Goal: Complete application form

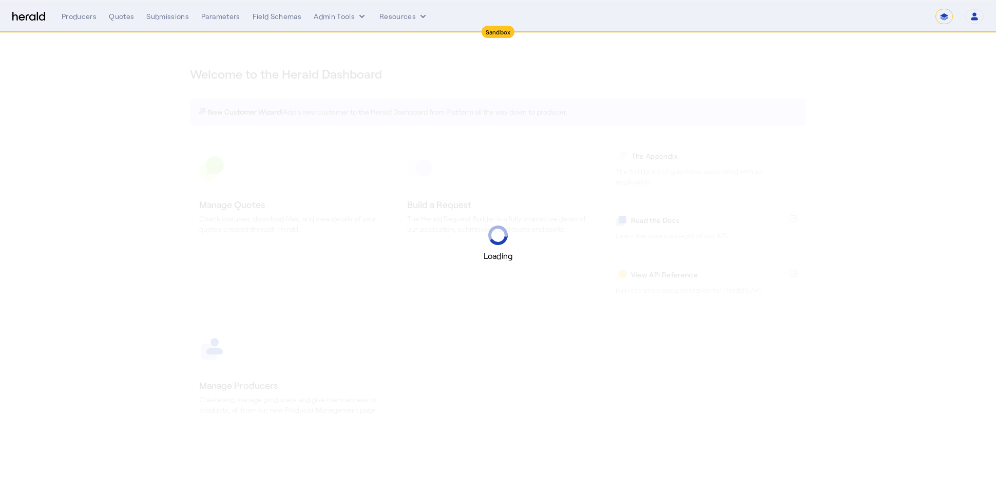
select select "*******"
select select "pfm_2v8p_herald_api"
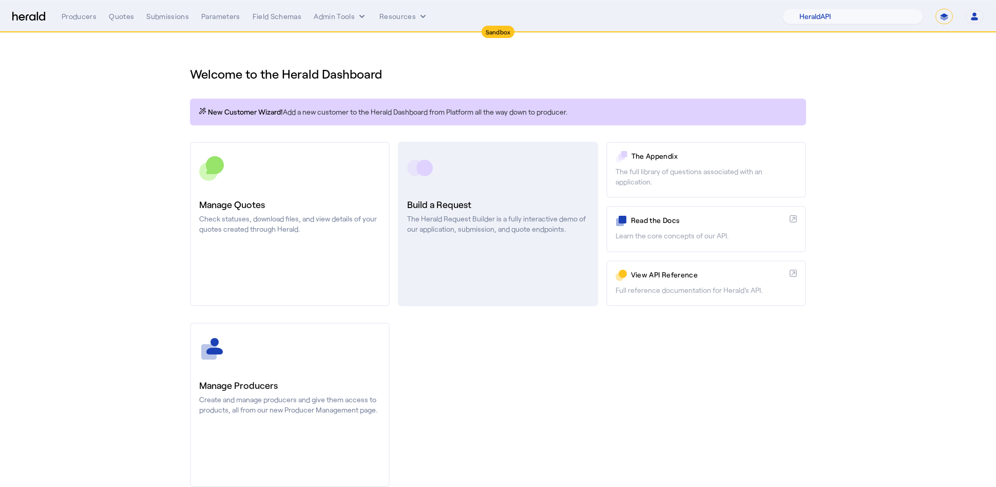
click at [477, 216] on p "The Herald Request Builder is a fully interactive demo of our application, subm…" at bounding box center [497, 224] width 181 height 21
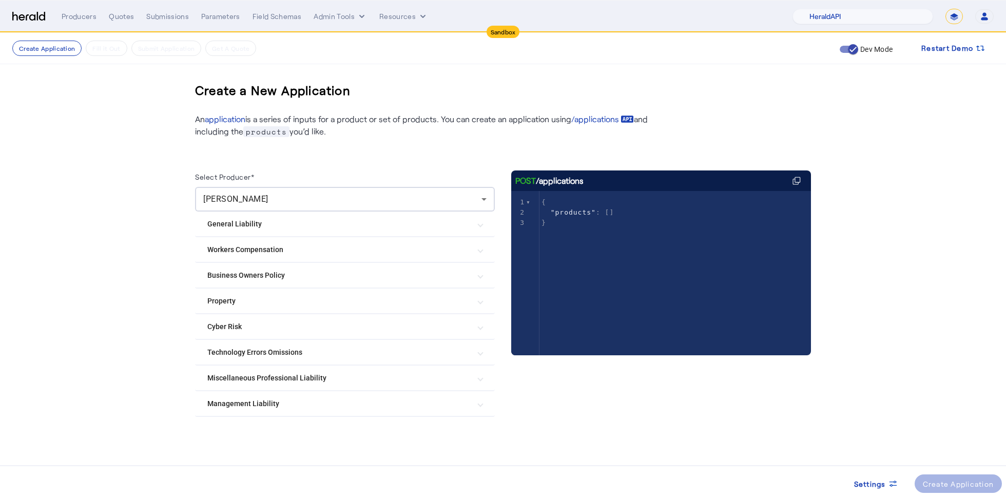
click at [446, 329] on Risk "Cyber Risk" at bounding box center [338, 326] width 263 height 11
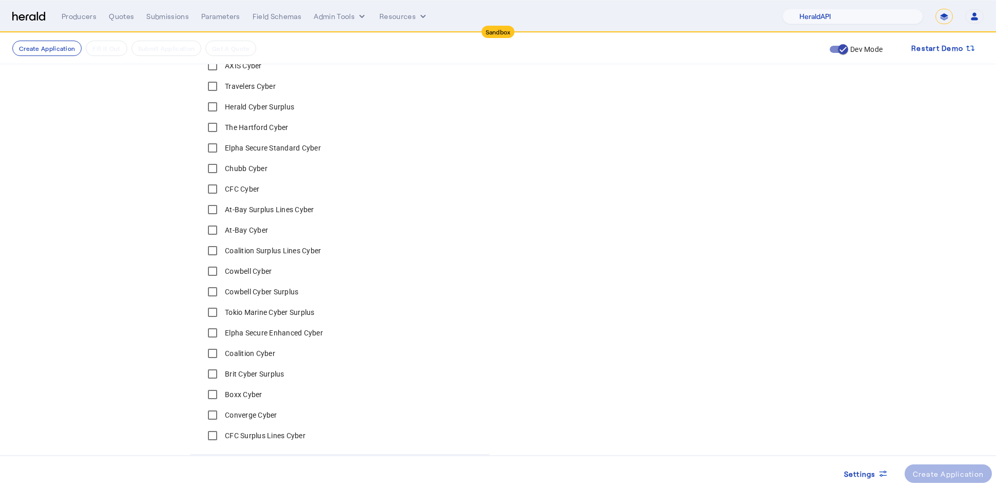
scroll to position [357, 0]
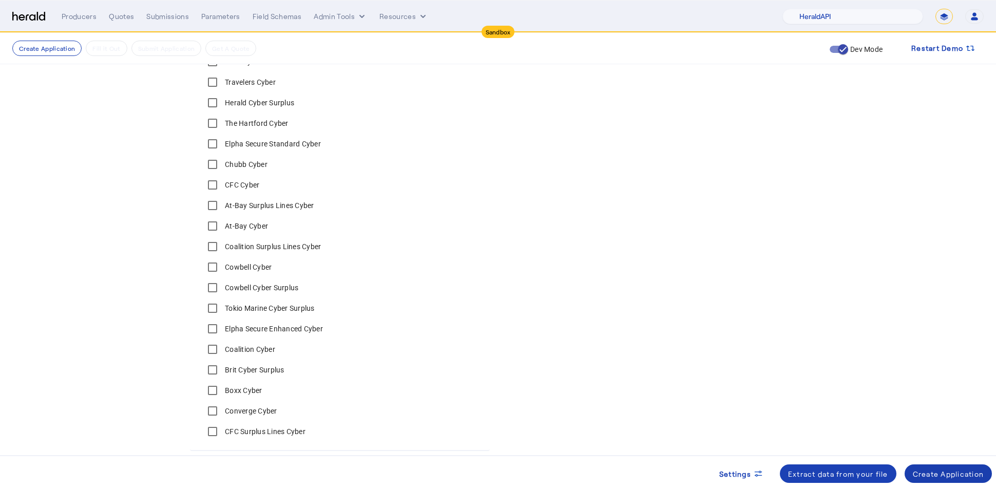
click at [950, 476] on div "Create Application" at bounding box center [948, 473] width 71 height 11
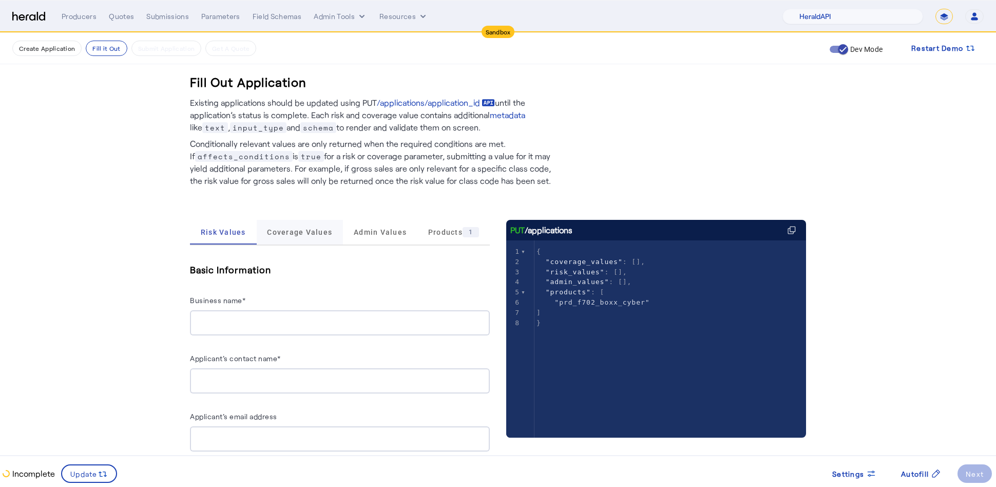
click at [289, 221] on span "Coverage Values" at bounding box center [299, 232] width 65 height 25
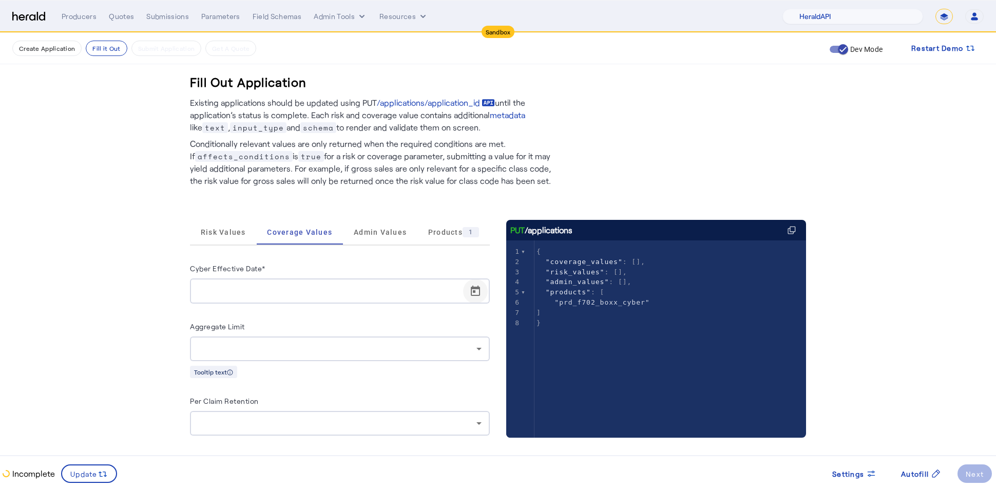
click at [482, 293] on span "Open calendar" at bounding box center [475, 291] width 25 height 25
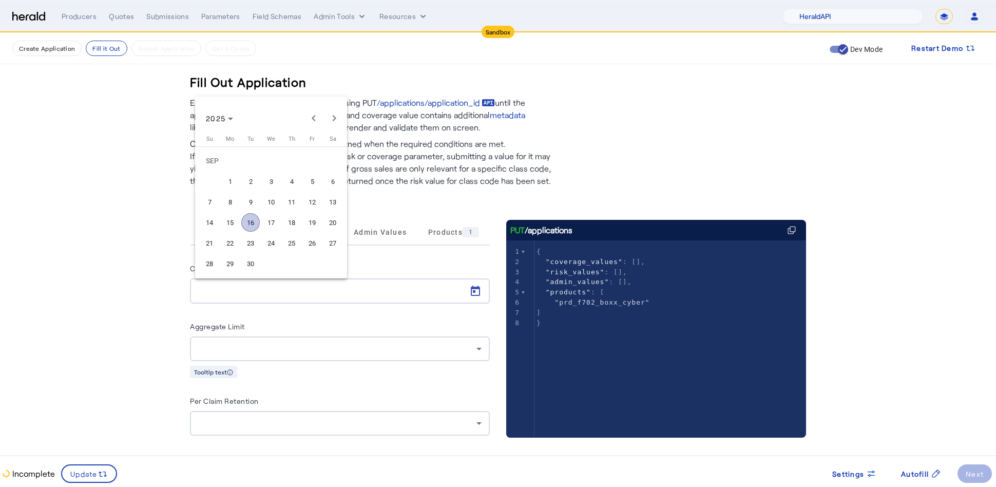
click at [232, 255] on span "29" at bounding box center [230, 263] width 18 height 18
type input "**********"
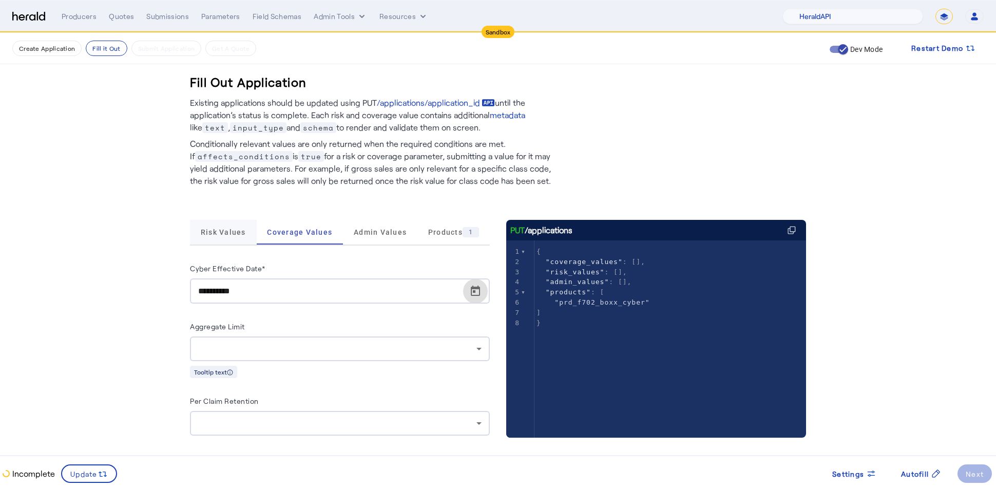
click at [245, 221] on span "Risk Values" at bounding box center [223, 232] width 45 height 25
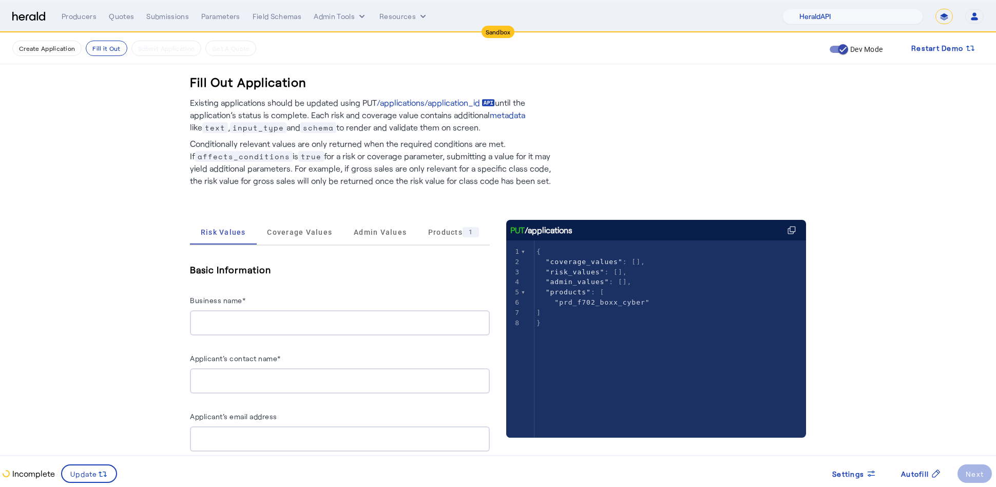
click at [318, 326] on input "Business name*" at bounding box center [339, 323] width 283 height 12
type input "**********"
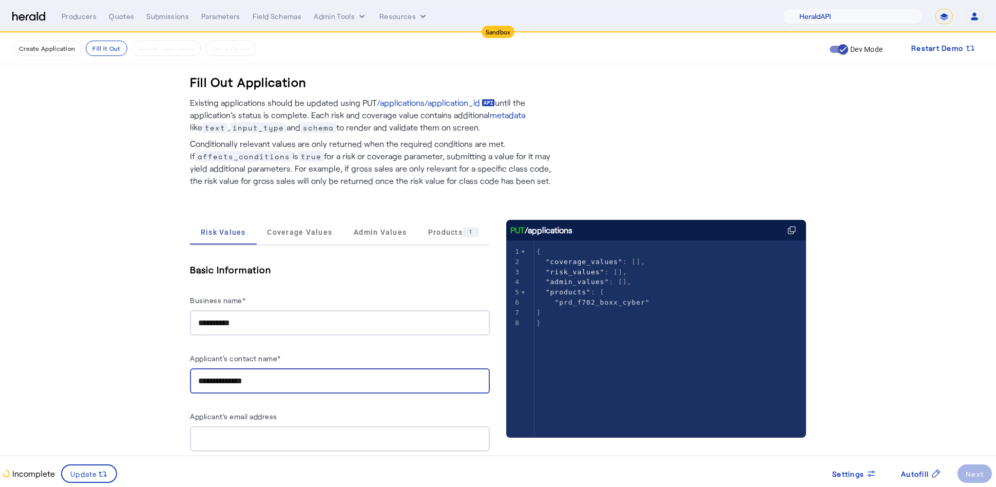
type input "**********"
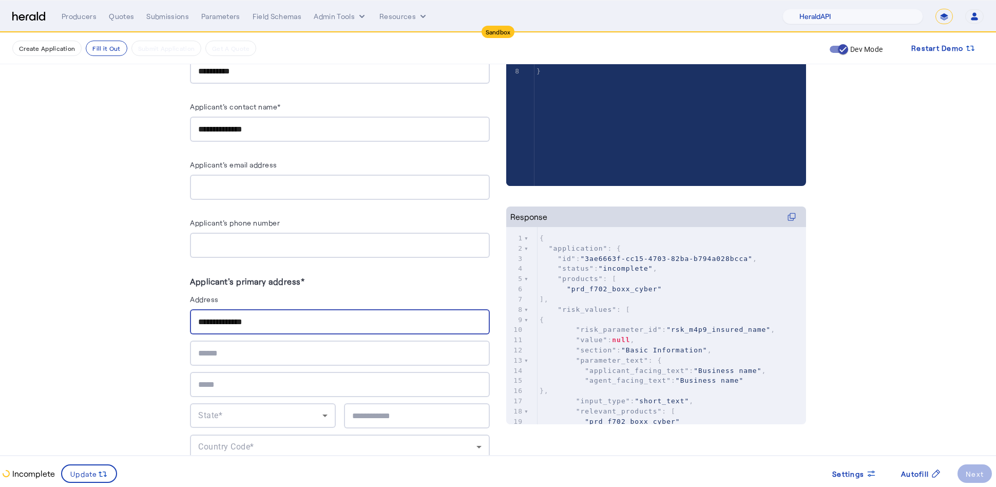
type input "**********"
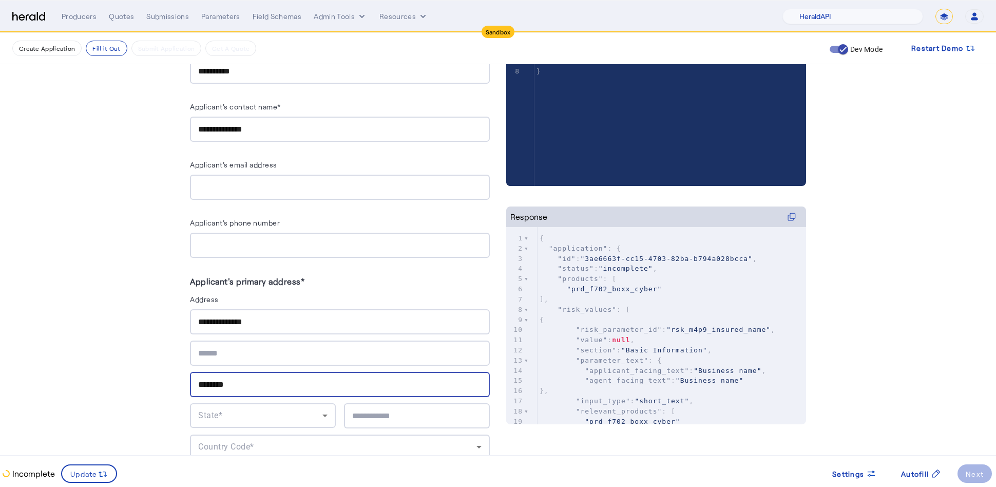
type input "********"
type input "*****"
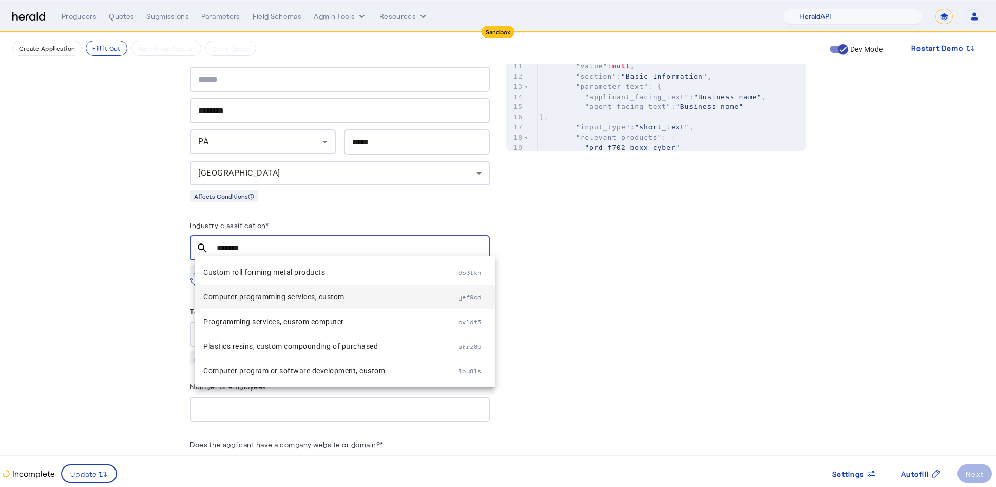
type input "******"
click at [337, 294] on span "Computer programming services, custom" at bounding box center [330, 297] width 255 height 12
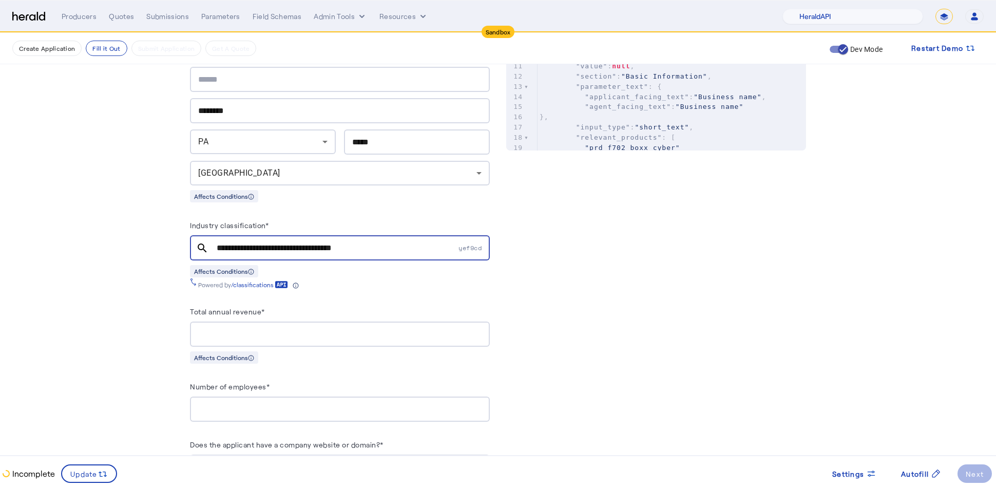
click at [292, 330] on input "Total annual revenue*" at bounding box center [339, 334] width 283 height 12
type input "**********"
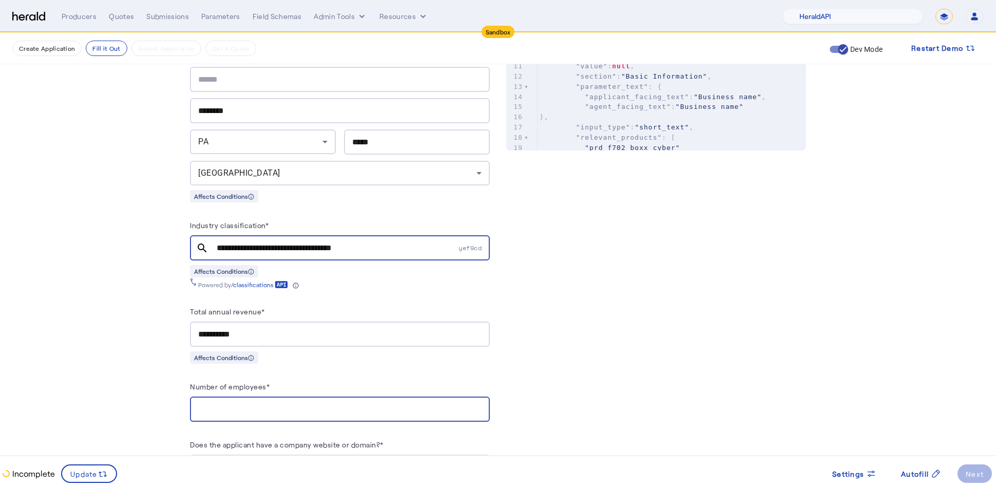
type input "**"
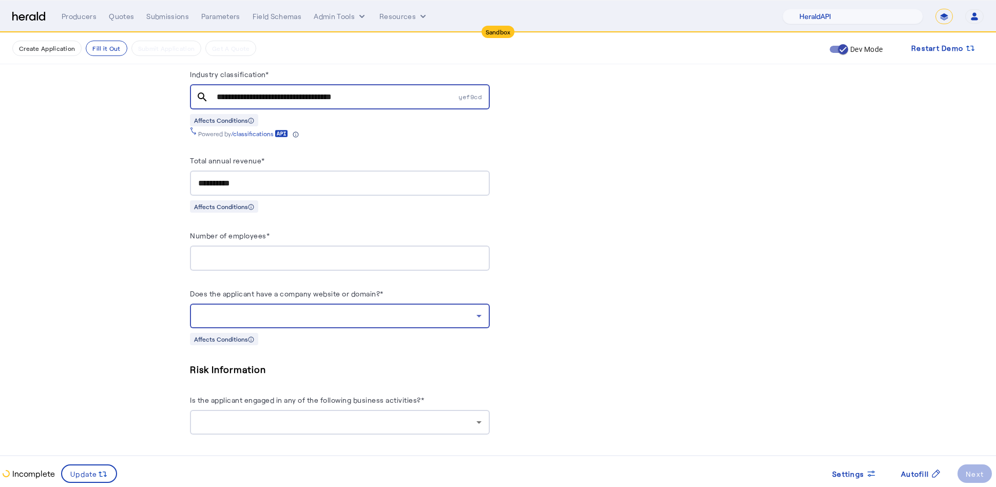
scroll to position [678, 0]
click at [380, 309] on div at bounding box center [337, 314] width 278 height 12
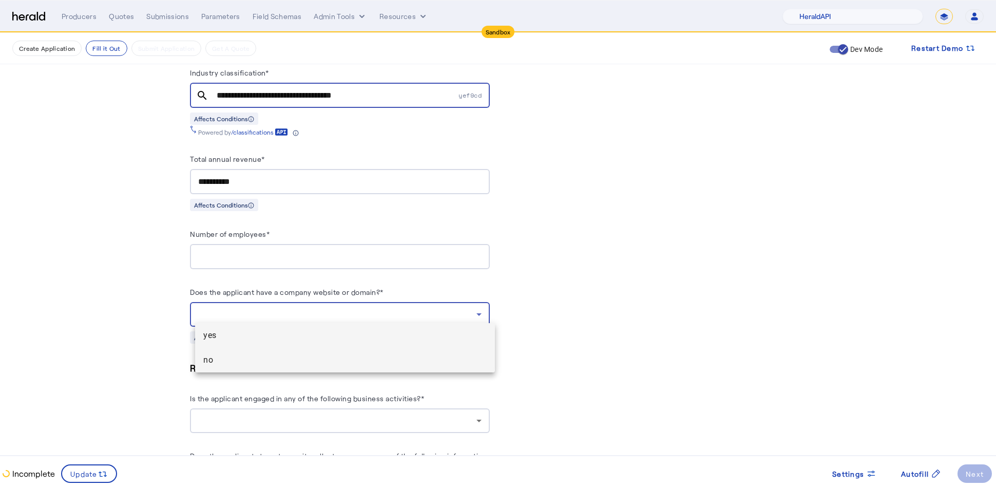
click at [278, 364] on span "no" at bounding box center [344, 360] width 283 height 12
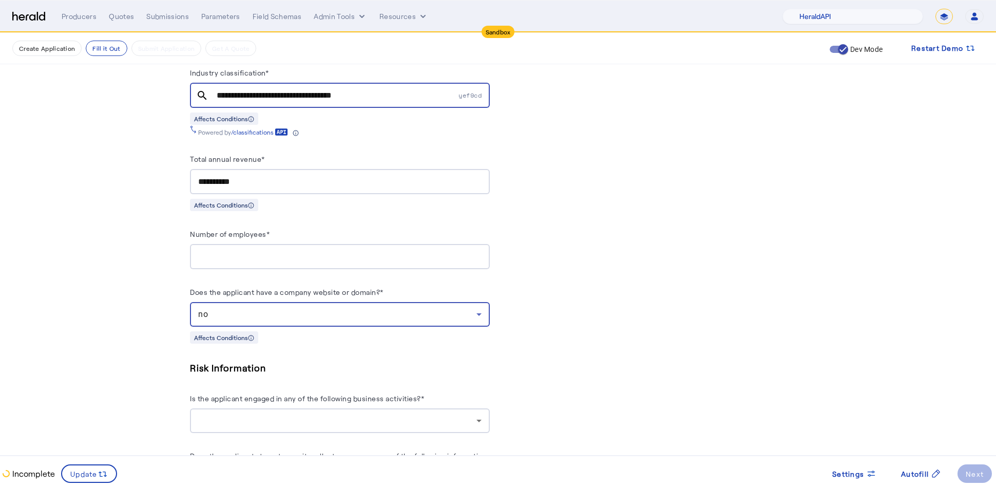
click at [482, 419] on icon at bounding box center [478, 420] width 5 height 3
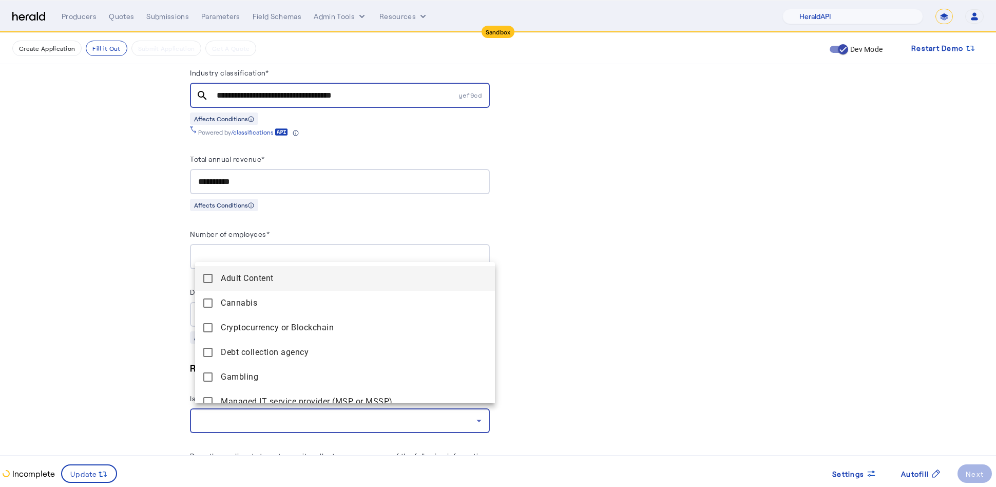
scroll to position [113, 0]
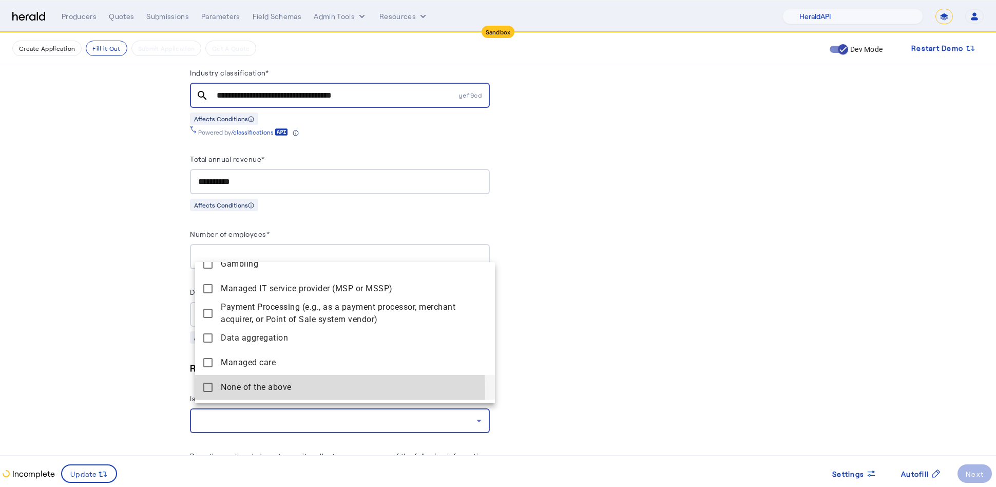
click at [202, 392] on above "None of the above" at bounding box center [345, 387] width 300 height 25
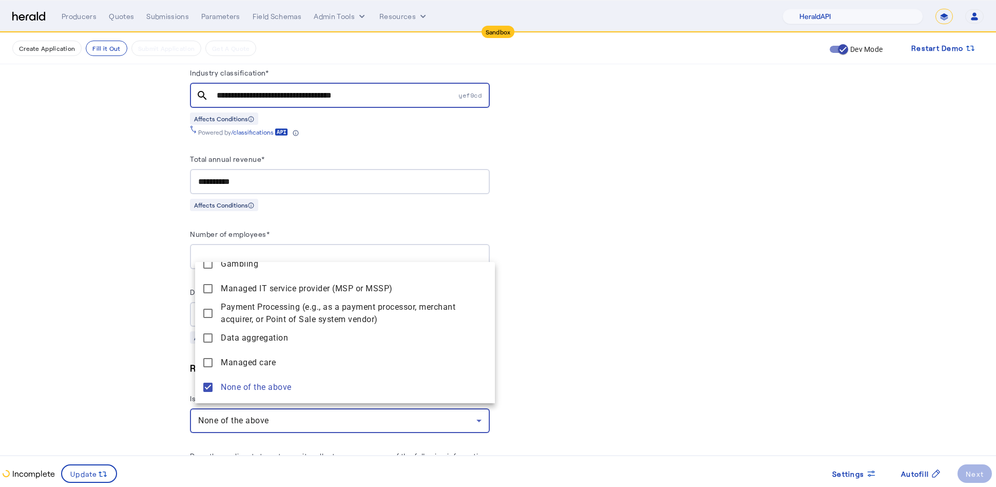
click at [169, 392] on div at bounding box center [498, 243] width 996 height 487
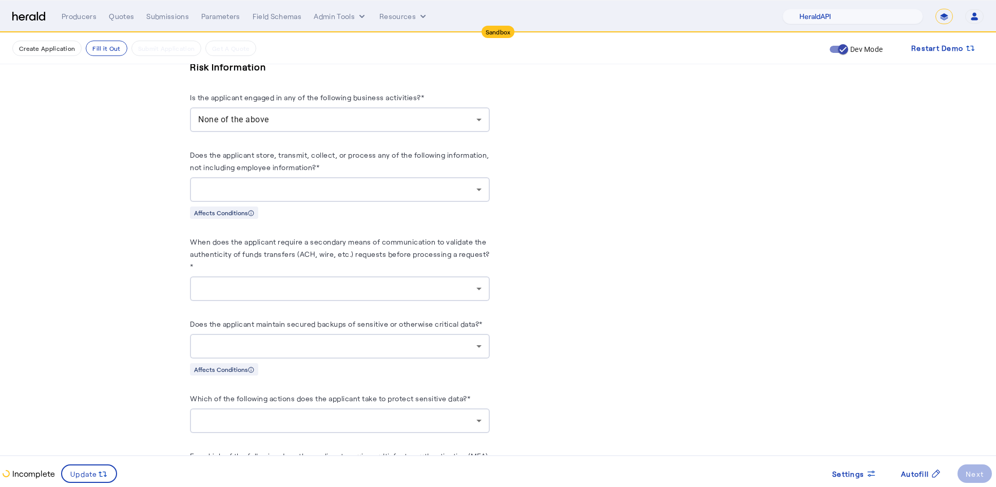
scroll to position [977, 0]
click at [370, 185] on div at bounding box center [337, 191] width 278 height 12
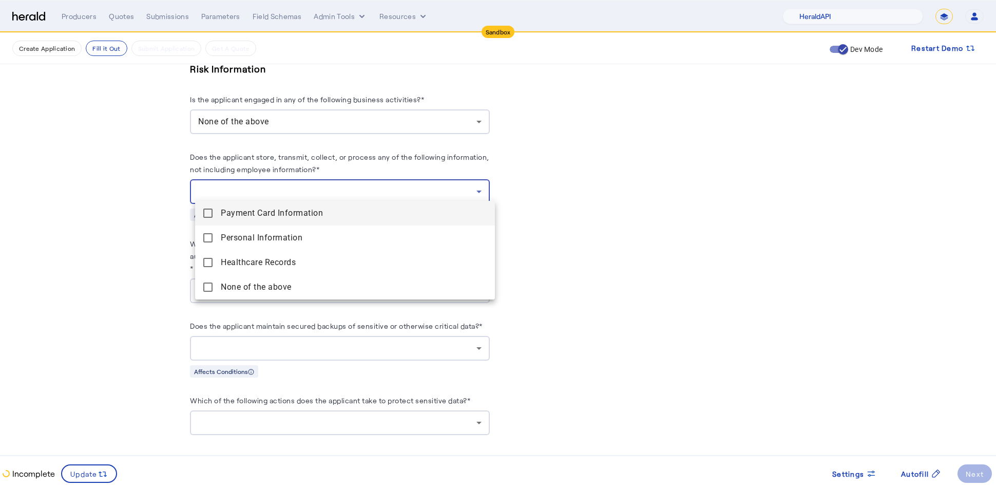
click at [205, 207] on Information "Payment Card Information" at bounding box center [345, 213] width 300 height 25
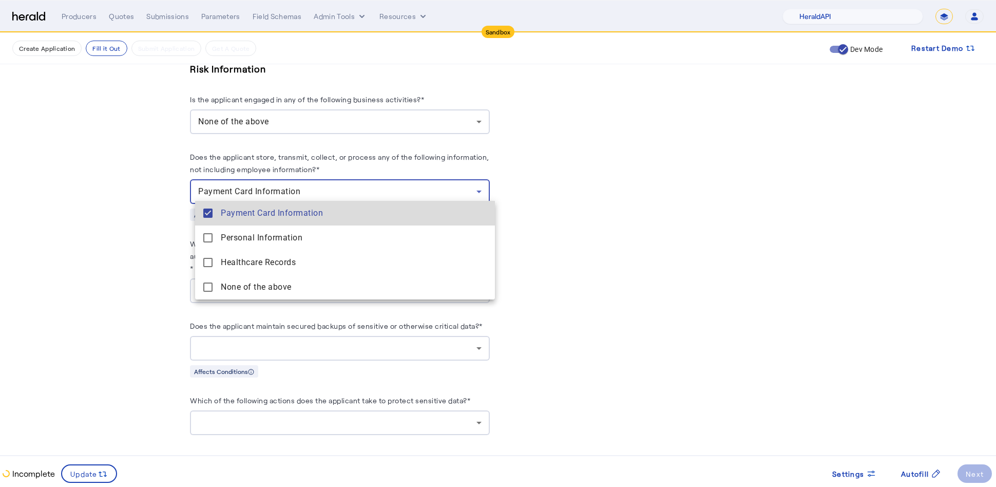
click at [205, 222] on Information "Payment Card Information" at bounding box center [345, 213] width 300 height 25
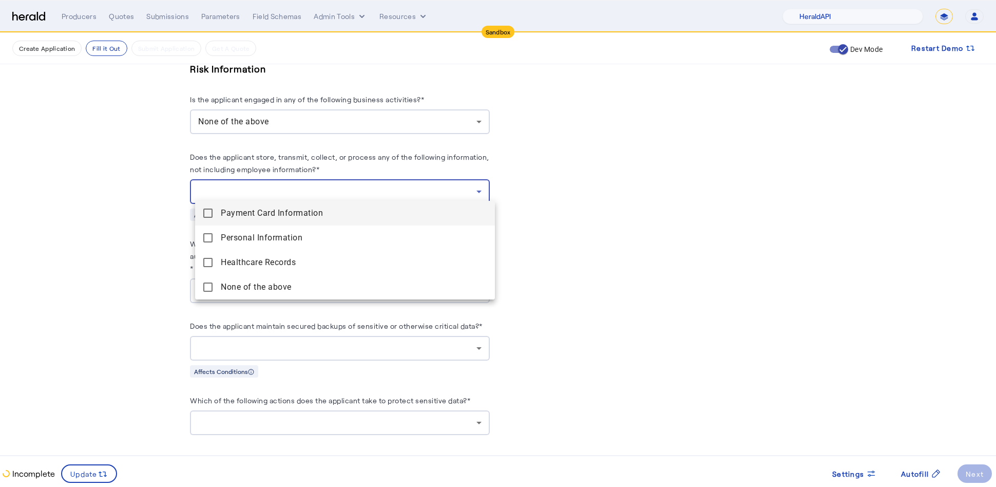
click at [207, 214] on mat-pseudo-checkbox at bounding box center [207, 212] width 9 height 9
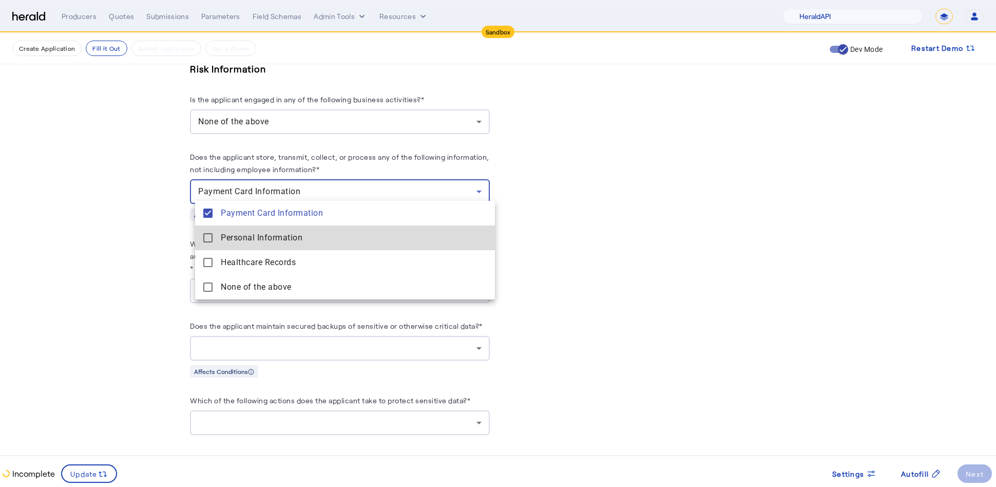
click at [207, 243] on Information "Personal Information" at bounding box center [345, 237] width 300 height 25
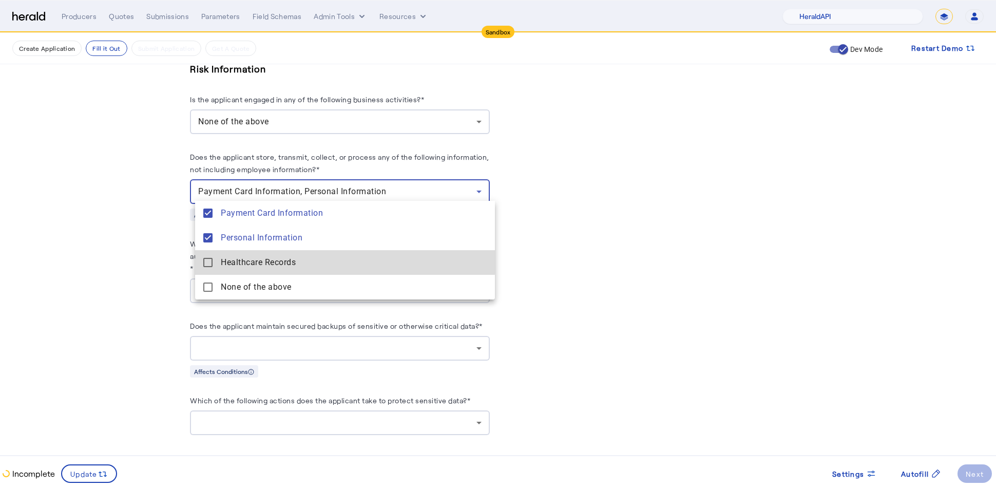
click at [207, 257] on Records "Healthcare Records" at bounding box center [345, 262] width 300 height 25
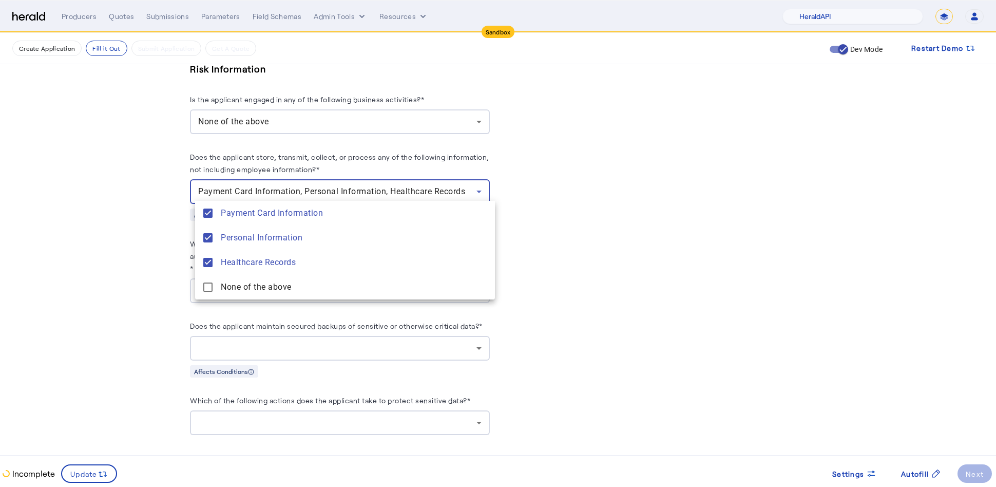
click at [148, 265] on div at bounding box center [498, 243] width 996 height 487
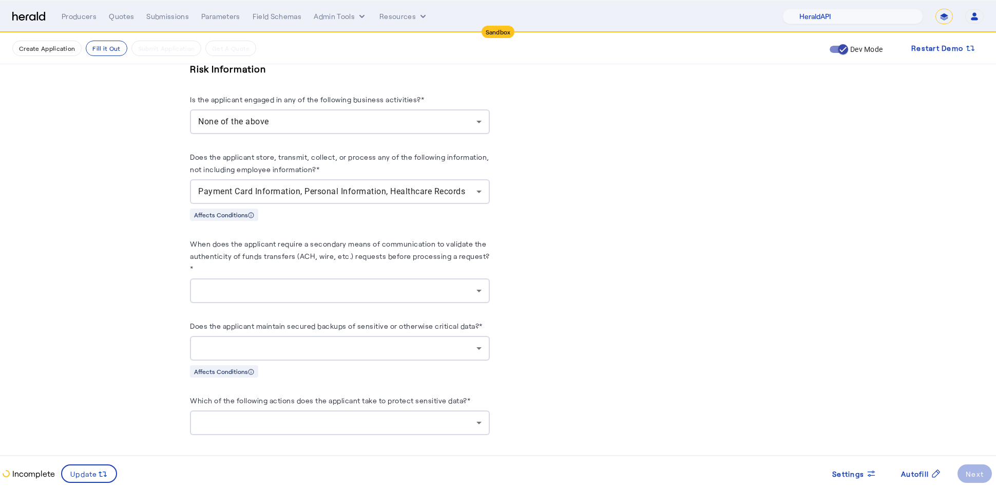
click at [354, 297] on div at bounding box center [339, 290] width 283 height 25
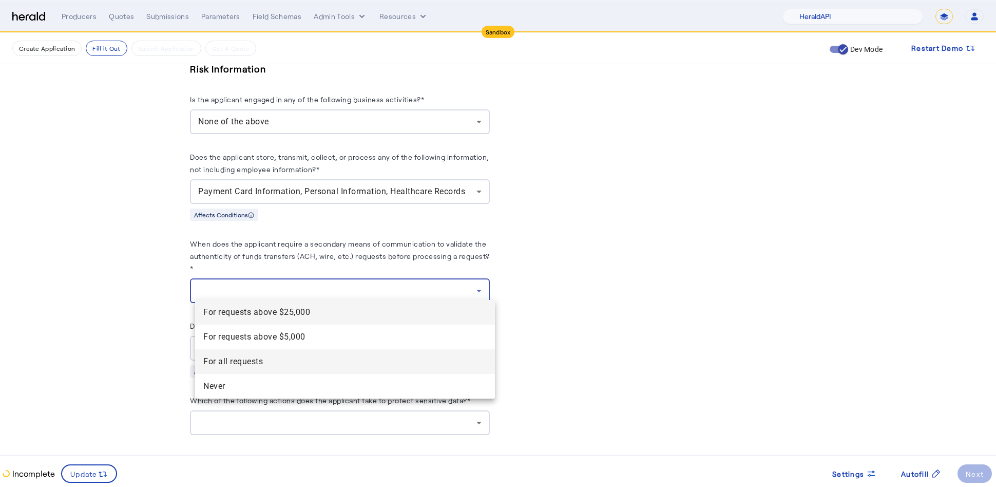
click at [267, 356] on span "For all requests" at bounding box center [344, 361] width 283 height 12
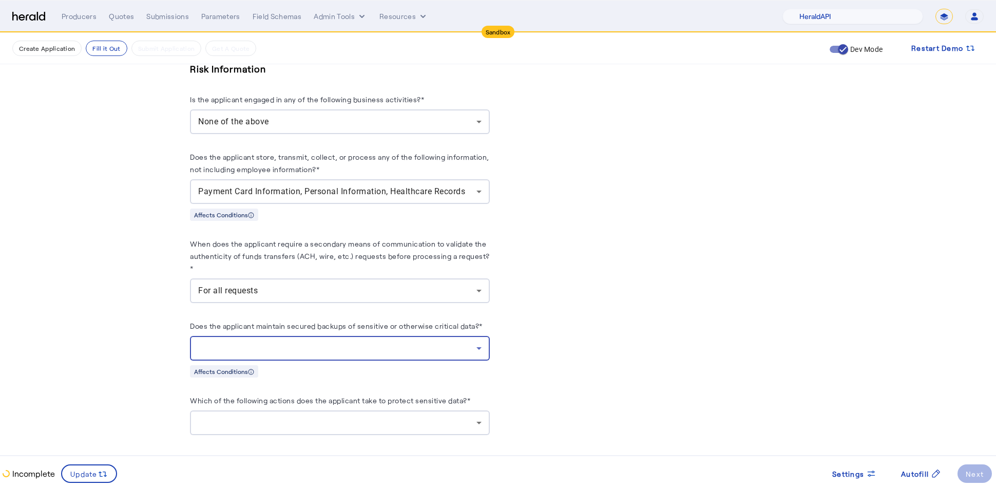
click at [399, 347] on div at bounding box center [337, 348] width 278 height 12
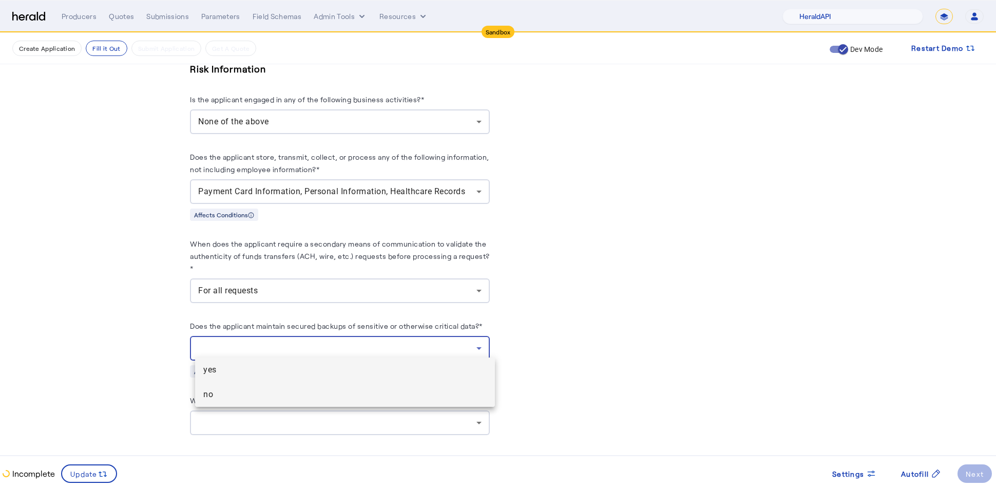
click at [303, 399] on span "no" at bounding box center [344, 394] width 283 height 12
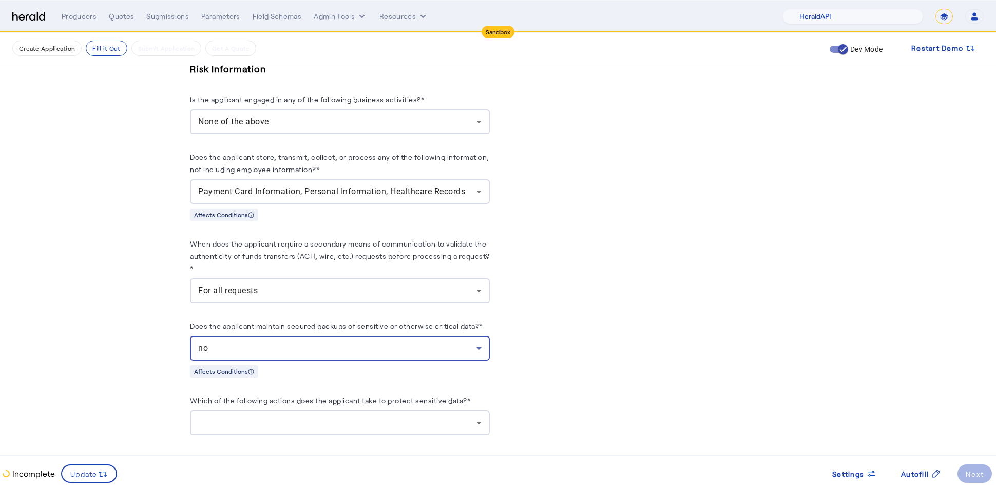
click at [479, 418] on icon at bounding box center [479, 422] width 12 height 12
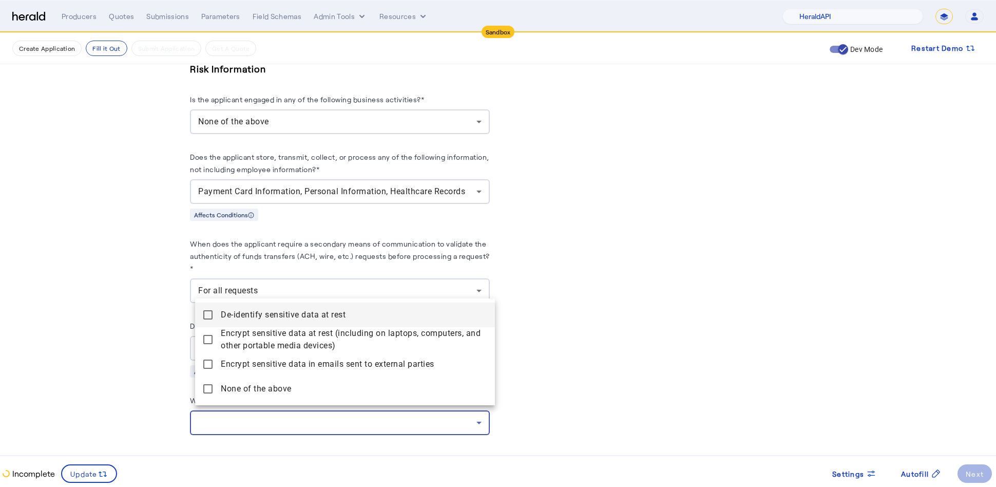
click at [251, 401] on div "De-identify sensitive data at rest Encrypt sensitive data at rest (including on…" at bounding box center [345, 351] width 300 height 107
click at [677, 371] on div at bounding box center [498, 243] width 996 height 487
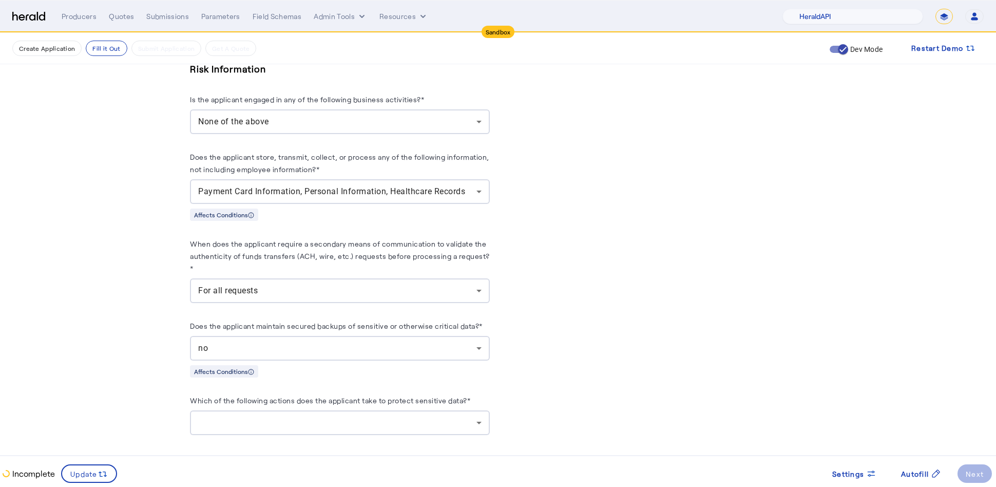
click at [458, 416] on div at bounding box center [337, 422] width 278 height 12
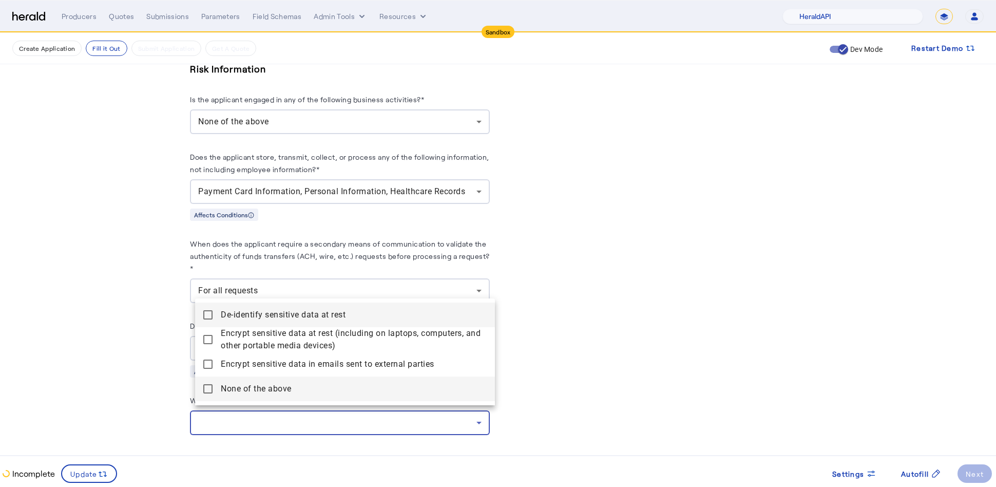
click at [203, 393] on mat-pseudo-checkbox at bounding box center [207, 388] width 9 height 9
click at [215, 387] on above "None of the above" at bounding box center [345, 388] width 300 height 25
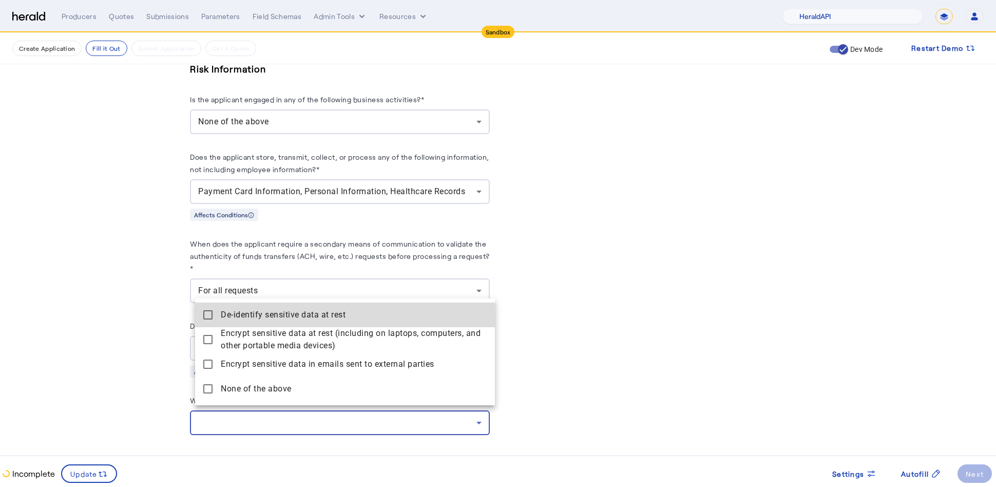
click at [204, 313] on mat-pseudo-checkbox at bounding box center [207, 314] width 9 height 9
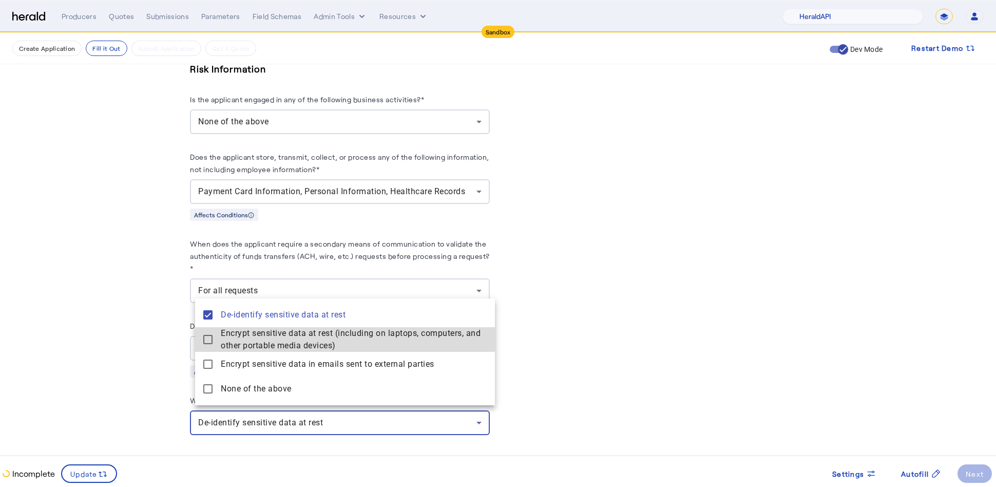
click at [206, 332] on devices\) "Encrypt sensitive data at rest (including on laptops, computers, and other port…" at bounding box center [345, 339] width 300 height 25
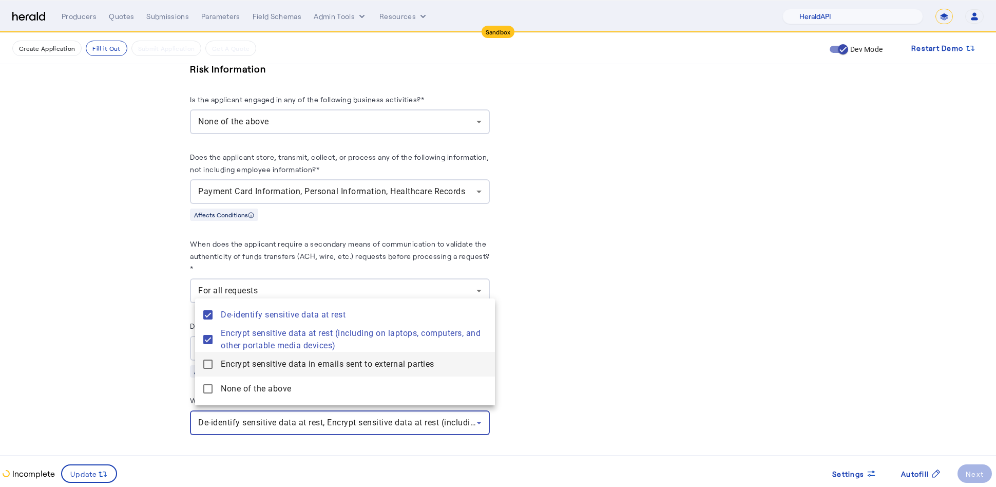
click at [207, 367] on mat-pseudo-checkbox at bounding box center [207, 363] width 9 height 9
click at [780, 340] on div at bounding box center [498, 243] width 996 height 487
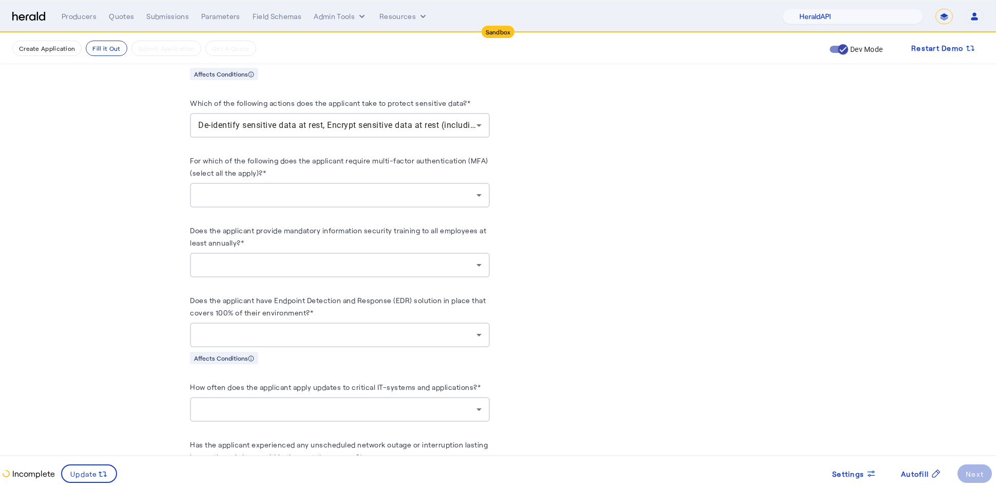
scroll to position [1275, 0]
click at [477, 193] on icon at bounding box center [479, 193] width 12 height 12
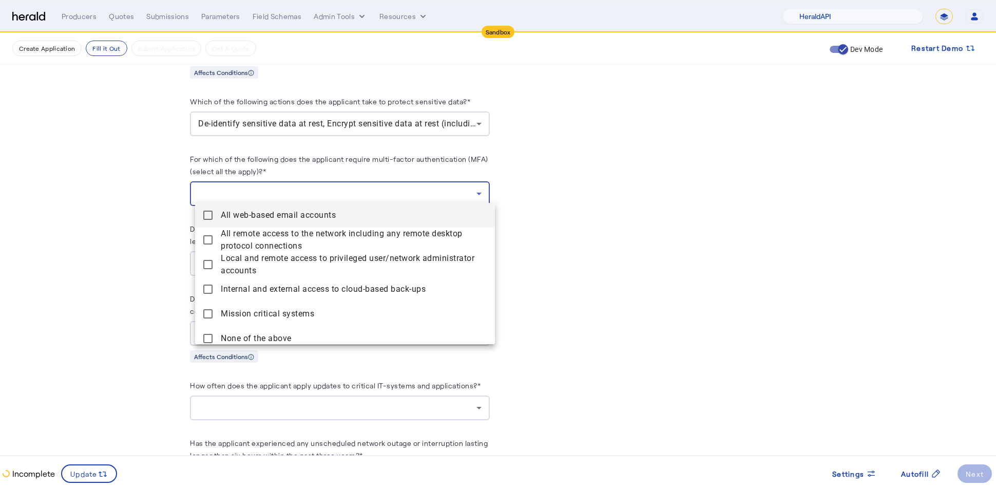
click at [208, 214] on mat-pseudo-checkbox at bounding box center [207, 214] width 9 height 9
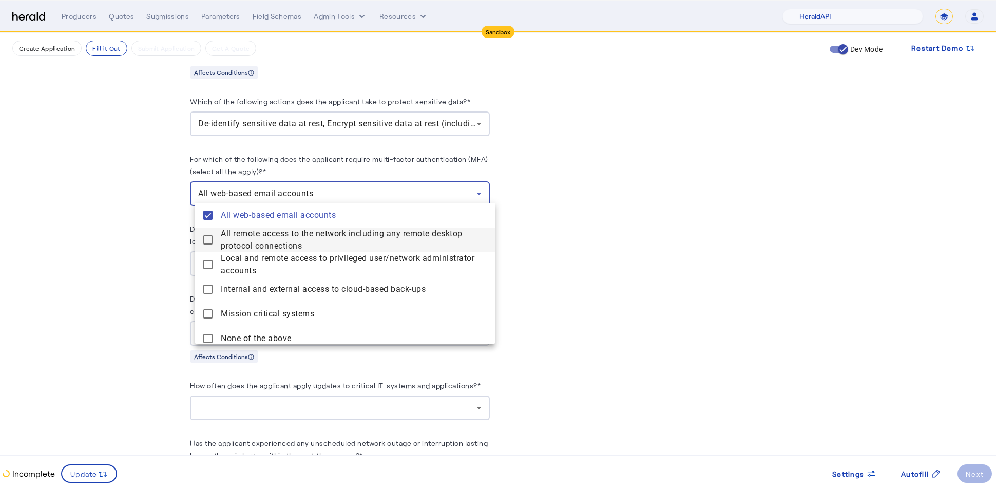
click at [208, 243] on mat-pseudo-checkbox at bounding box center [207, 239] width 9 height 9
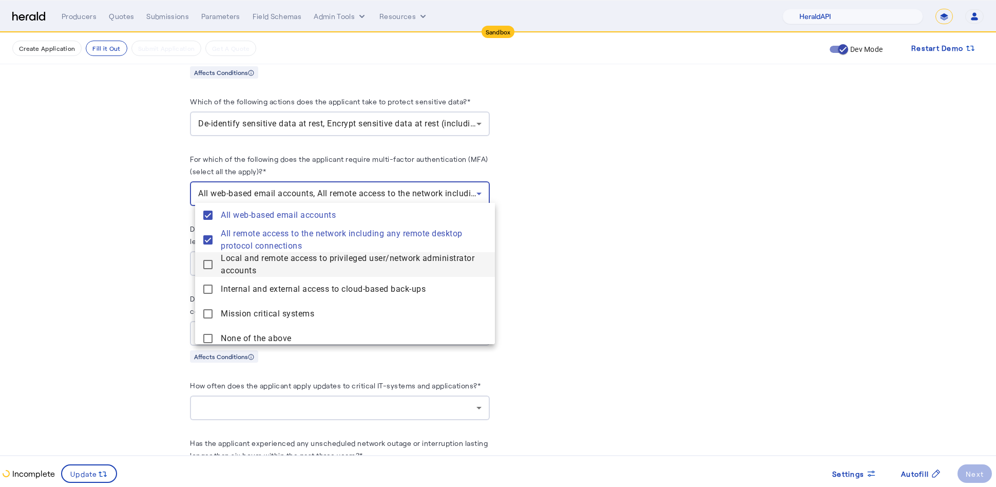
click at [208, 264] on mat-pseudo-checkbox at bounding box center [207, 264] width 9 height 9
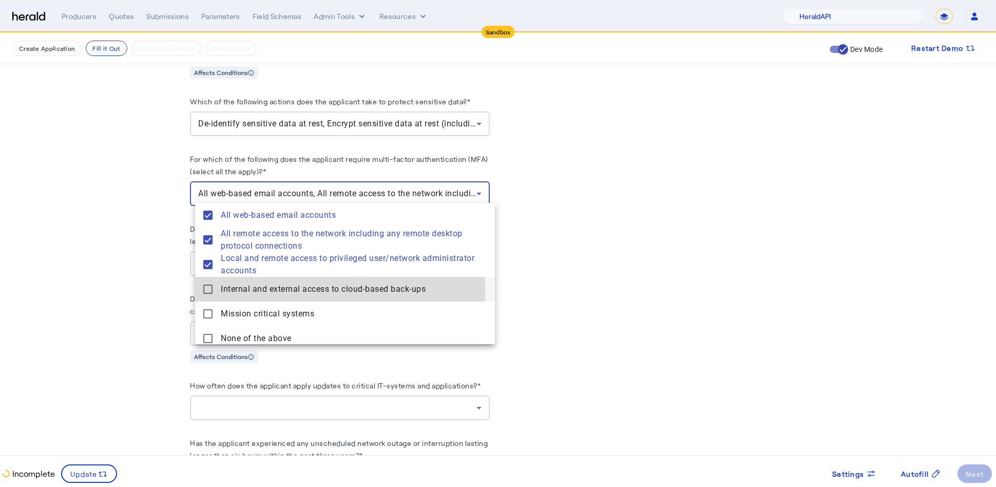
click at [209, 293] on mat-pseudo-checkbox at bounding box center [207, 288] width 9 height 9
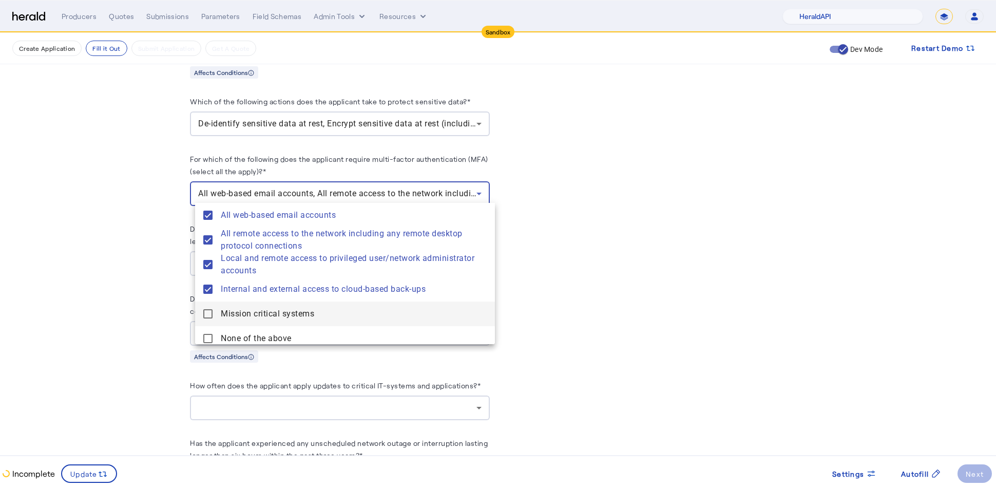
click at [209, 311] on mat-pseudo-checkbox at bounding box center [207, 313] width 9 height 9
click at [150, 284] on div at bounding box center [498, 243] width 996 height 487
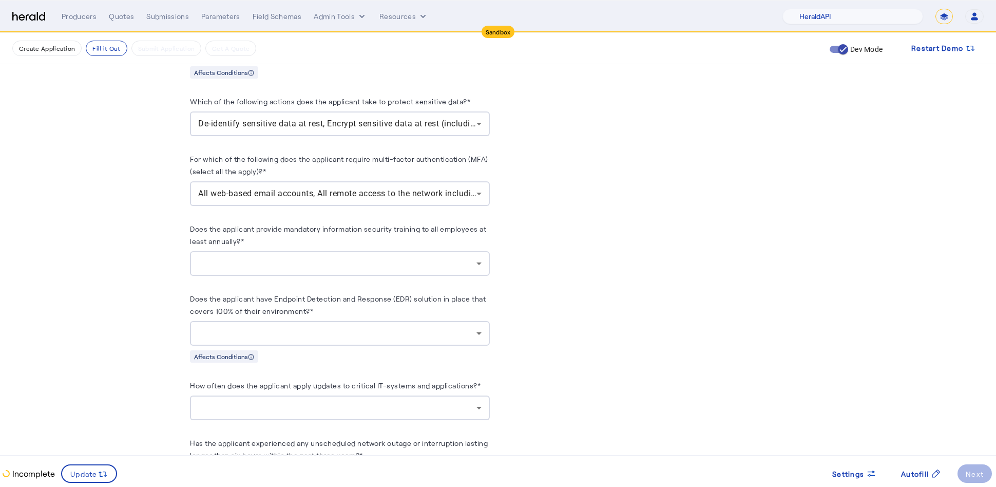
click at [394, 238] on herald-label "Does the applicant provide mandatory information security training to all emplo…" at bounding box center [340, 236] width 300 height 29
click at [378, 266] on div at bounding box center [339, 263] width 283 height 25
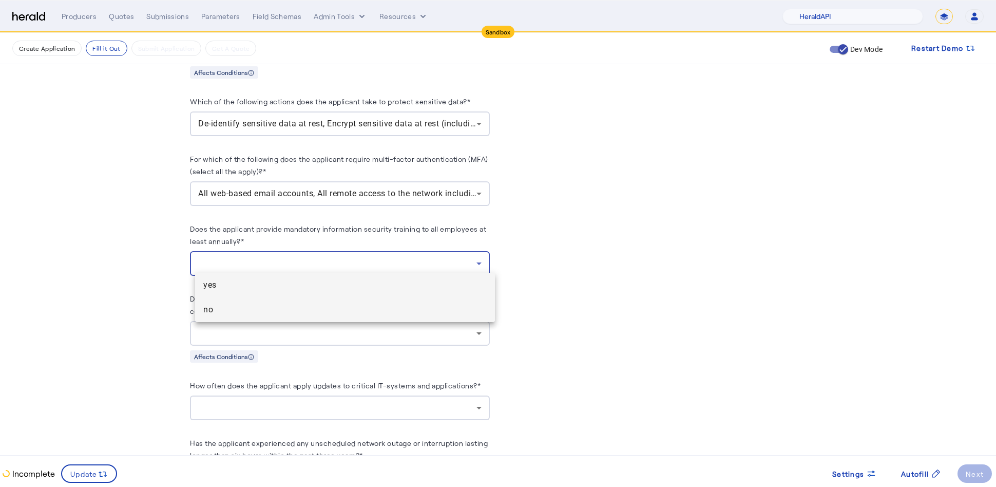
click at [288, 315] on span "no" at bounding box center [344, 309] width 283 height 12
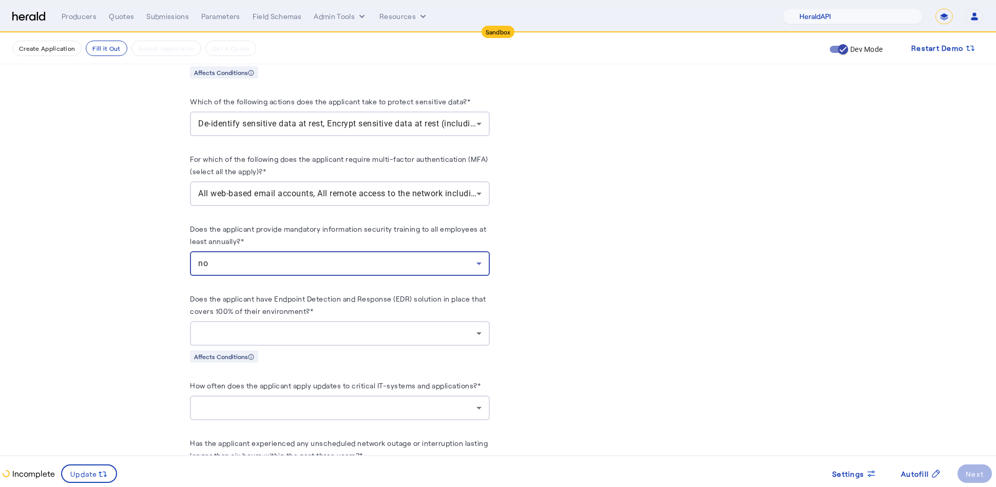
click at [389, 339] on div at bounding box center [339, 333] width 283 height 25
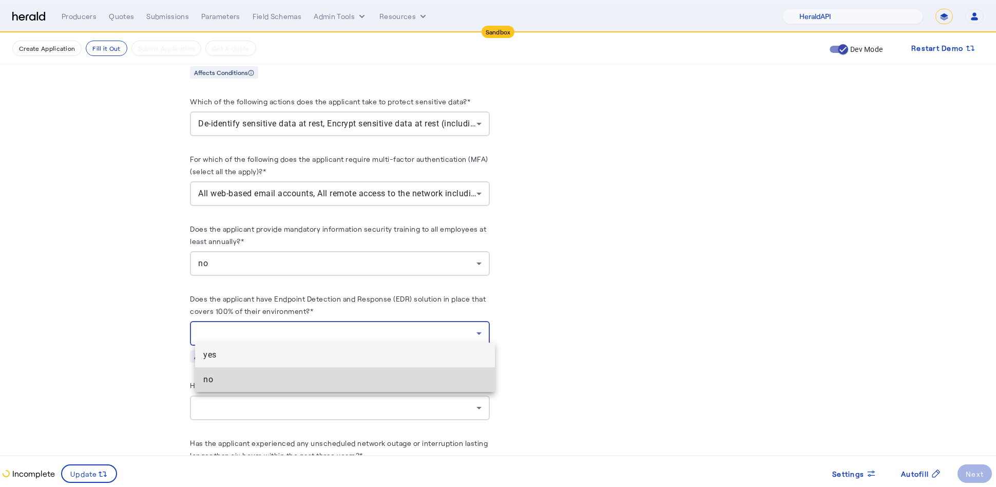
click at [323, 376] on span "no" at bounding box center [344, 379] width 283 height 12
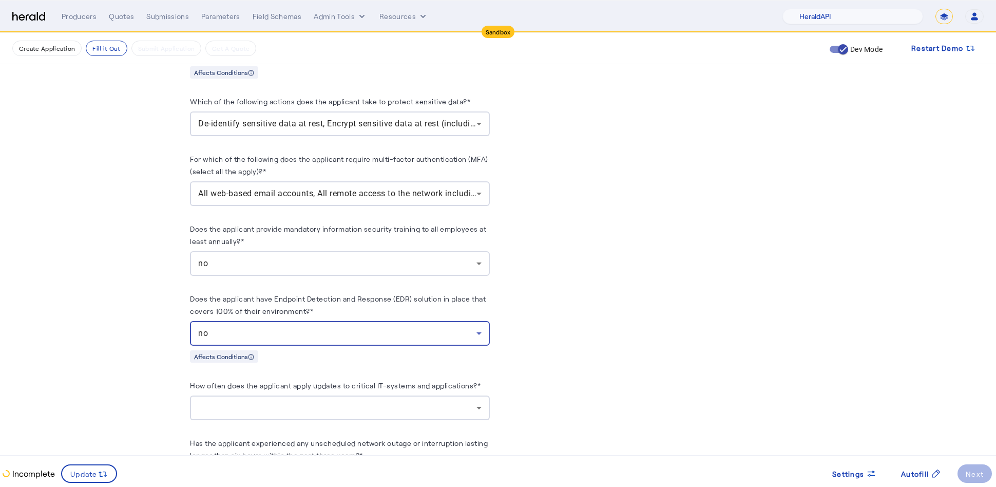
click at [407, 314] on herald-label "Does the applicant have Endpoint Detection and Response (EDR) solution in place…" at bounding box center [340, 306] width 300 height 29
click at [412, 327] on div "no" at bounding box center [337, 333] width 278 height 12
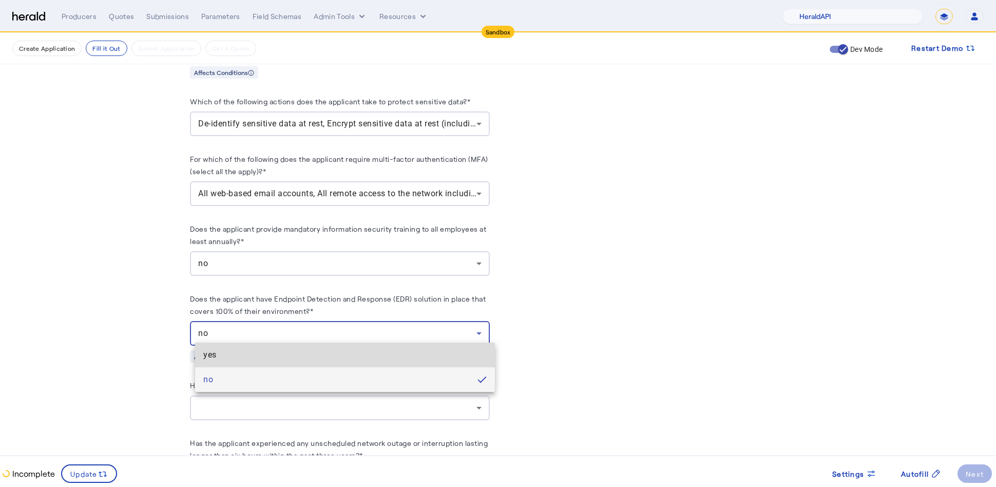
click at [379, 343] on mat-option "yes" at bounding box center [345, 354] width 300 height 25
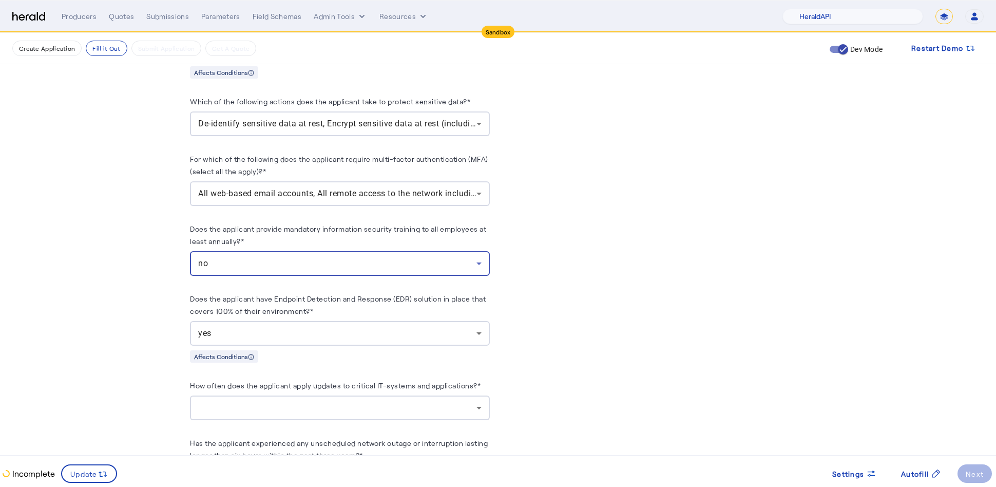
click at [425, 257] on div "no" at bounding box center [337, 263] width 278 height 12
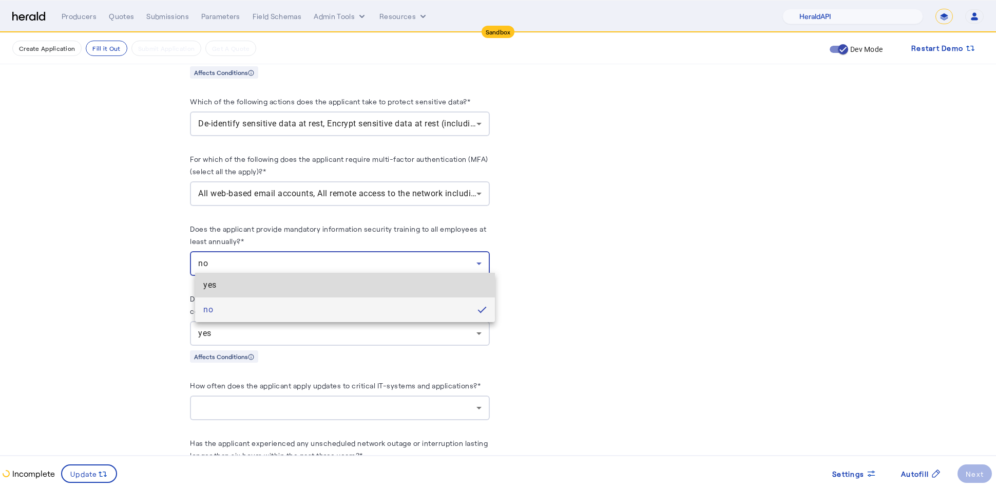
click at [369, 279] on span "yes" at bounding box center [344, 285] width 283 height 12
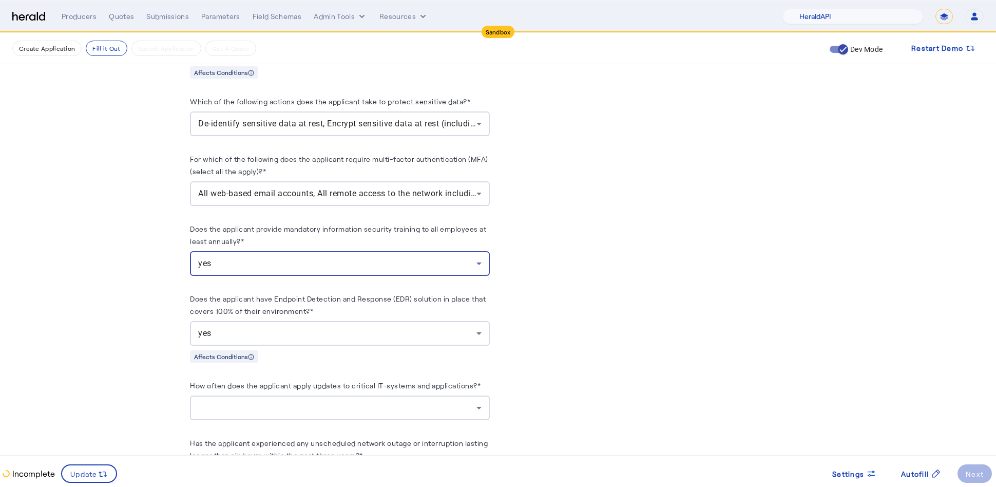
click at [455, 401] on div at bounding box center [337, 407] width 278 height 12
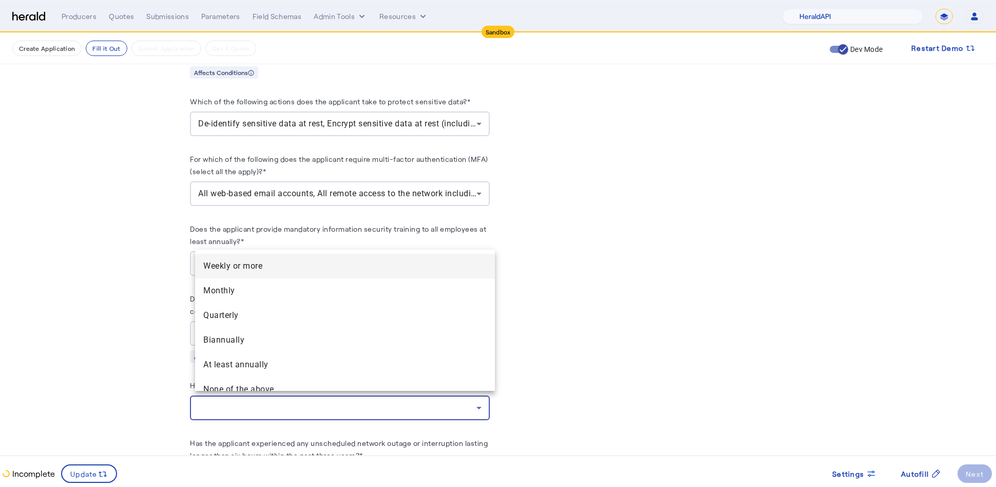
click at [282, 262] on span "Weekly or more" at bounding box center [344, 266] width 283 height 12
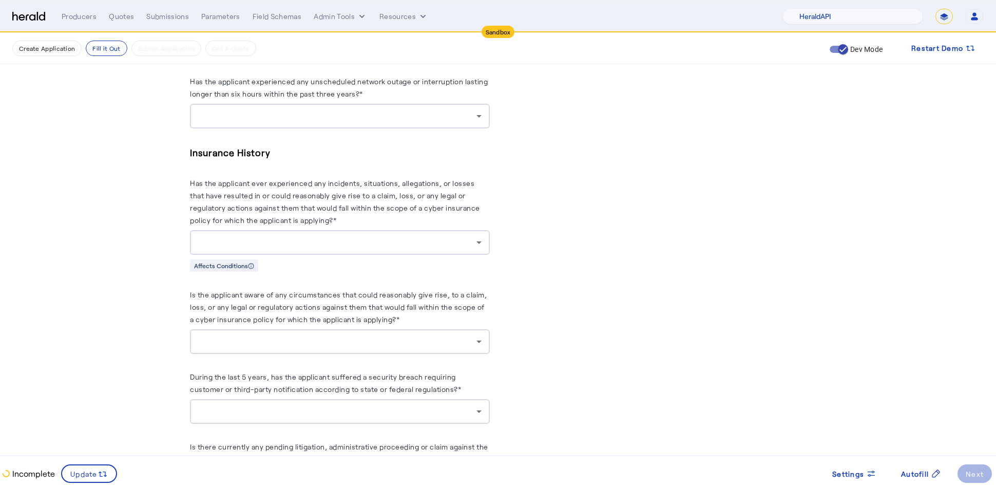
scroll to position [1609, 0]
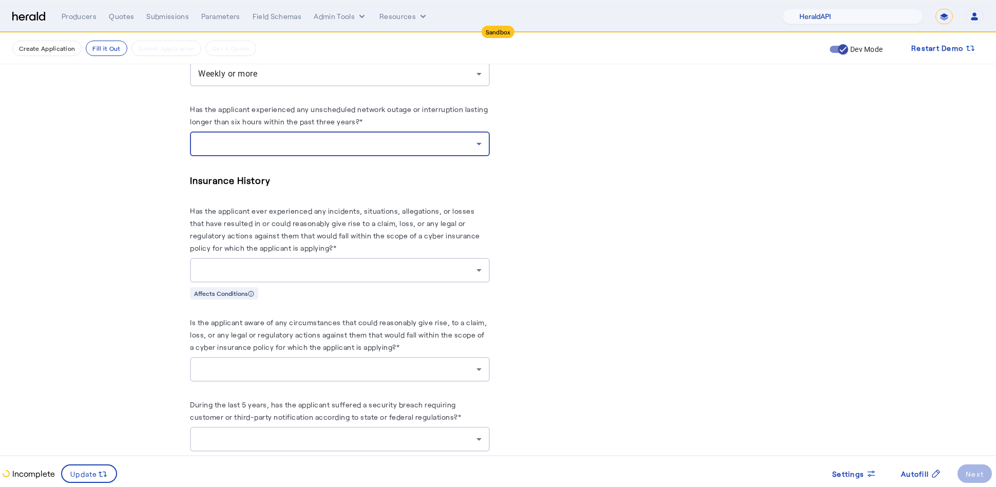
click at [459, 145] on div at bounding box center [337, 144] width 278 height 12
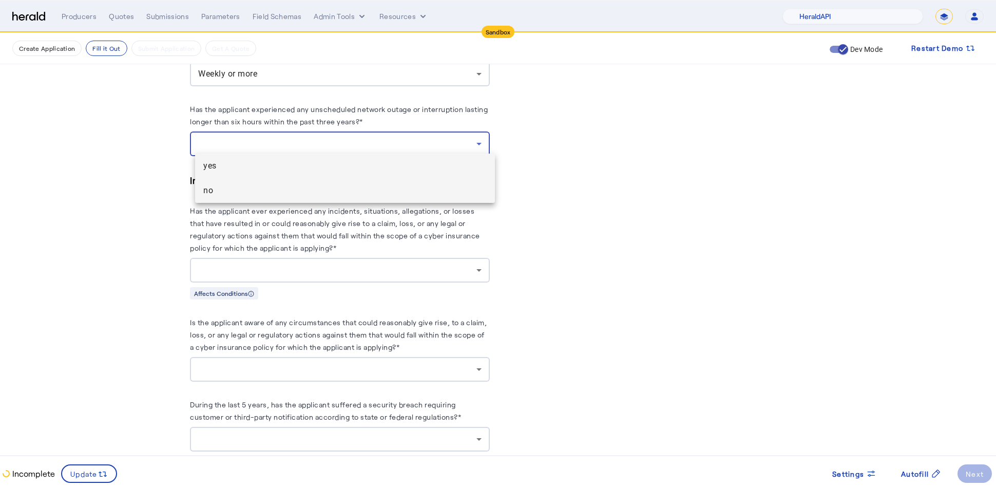
click at [393, 188] on span "no" at bounding box center [344, 190] width 283 height 12
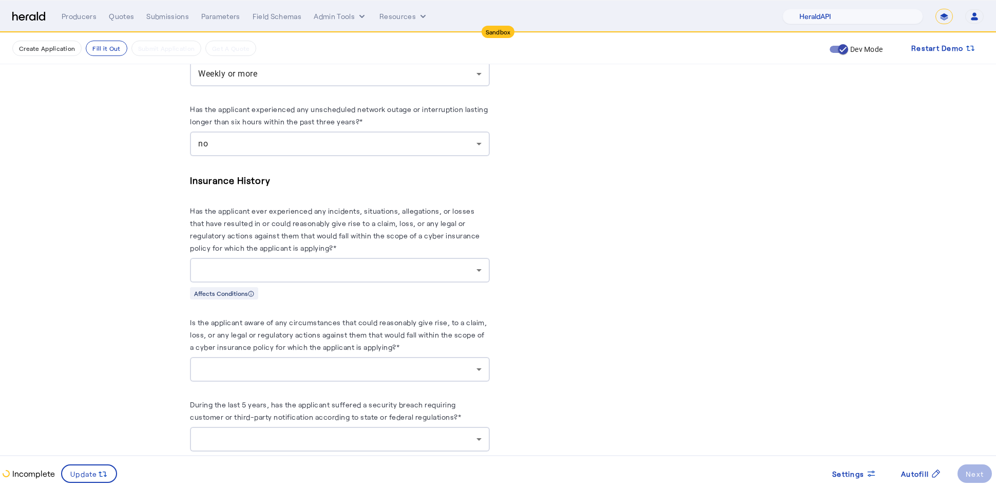
click at [413, 286] on div "Affects Conditions" at bounding box center [340, 292] width 300 height 13
click at [410, 269] on div at bounding box center [337, 270] width 278 height 12
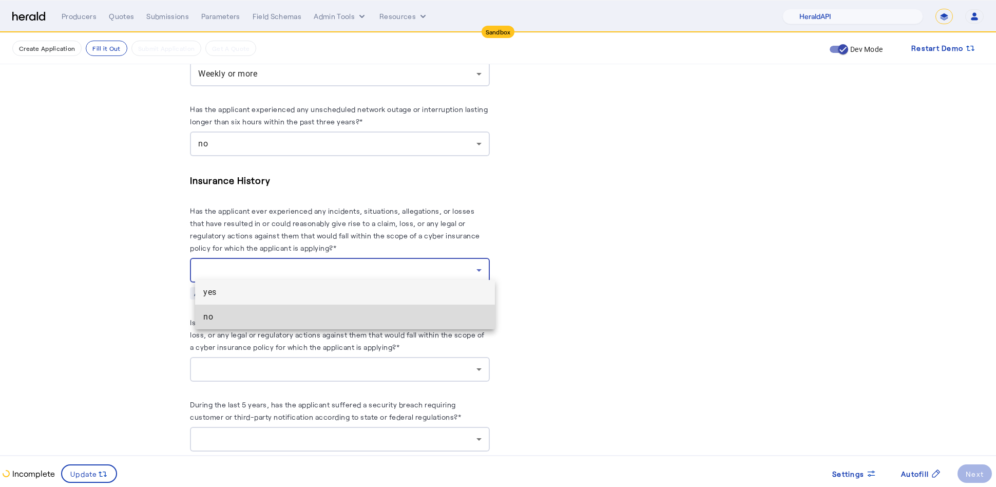
click at [371, 318] on span "no" at bounding box center [344, 317] width 283 height 12
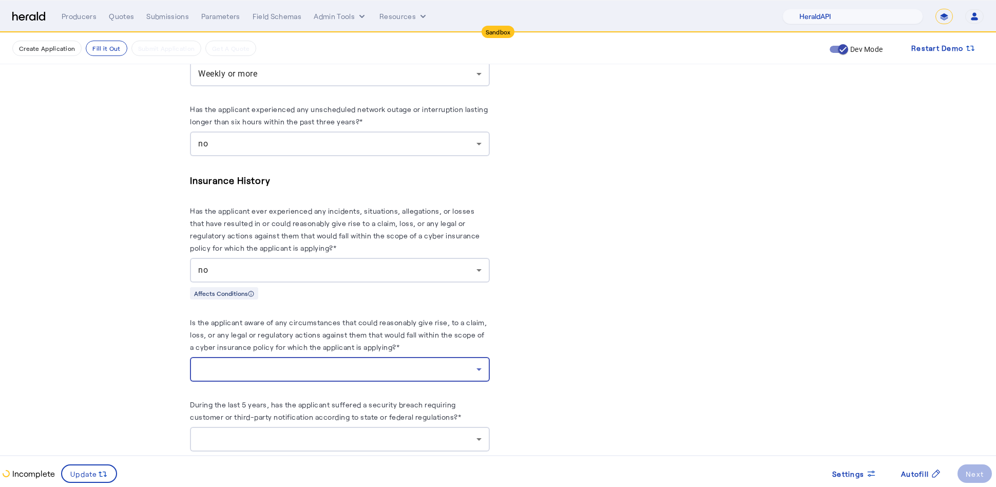
click at [387, 363] on div at bounding box center [337, 369] width 278 height 12
click at [369, 406] on mat-option "no" at bounding box center [345, 416] width 300 height 25
click at [423, 427] on div at bounding box center [339, 439] width 283 height 25
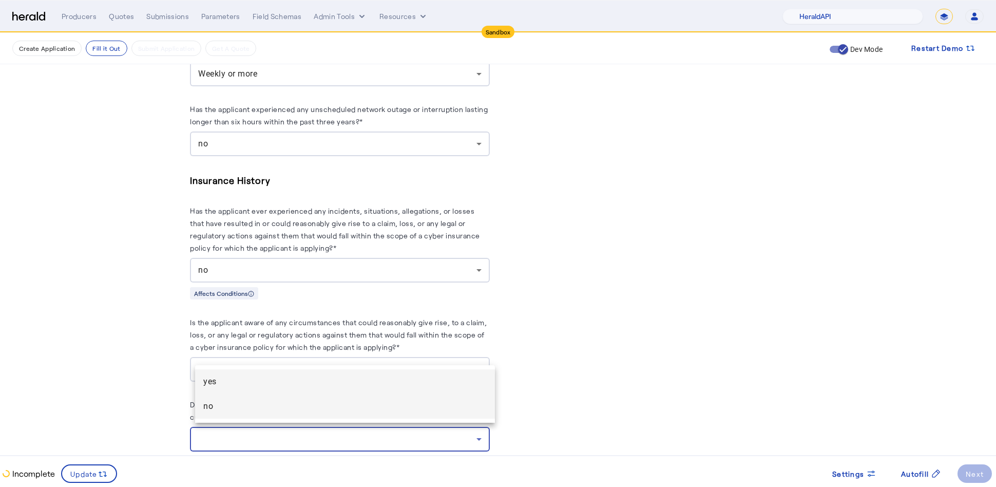
click at [360, 410] on span "no" at bounding box center [344, 406] width 283 height 12
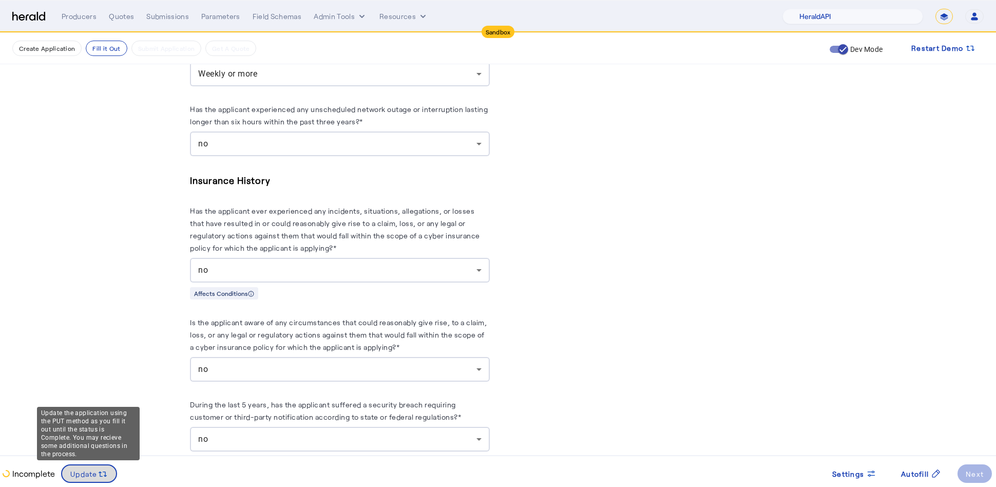
click at [90, 472] on span "Update" at bounding box center [83, 473] width 27 height 11
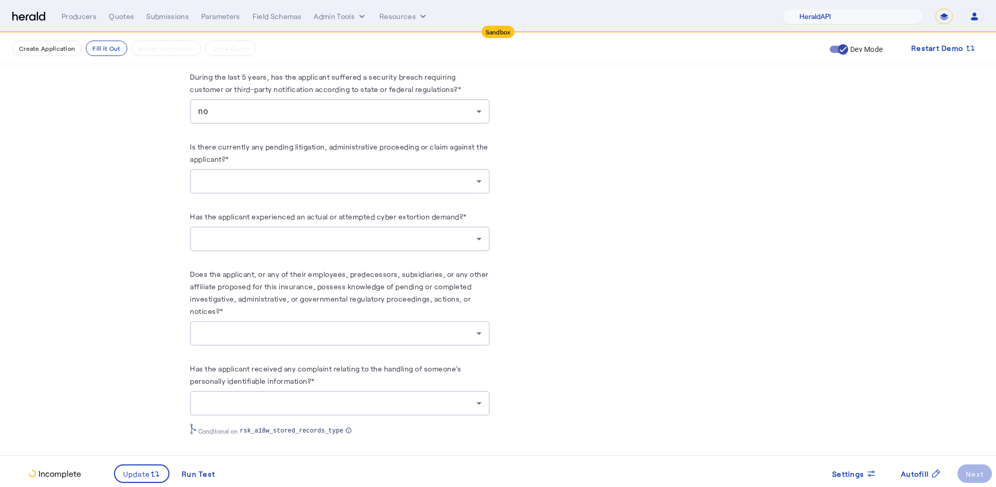
scroll to position [2251, 0]
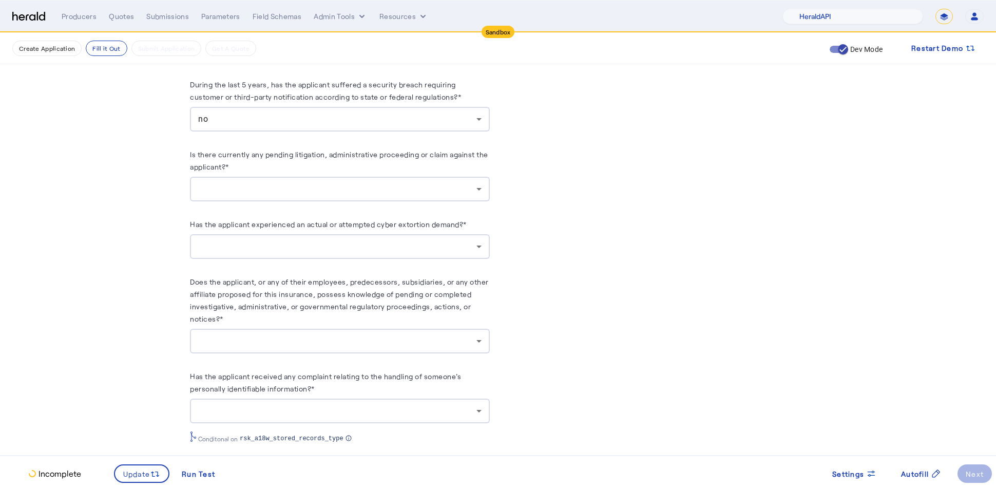
click at [377, 195] on div at bounding box center [337, 189] width 278 height 12
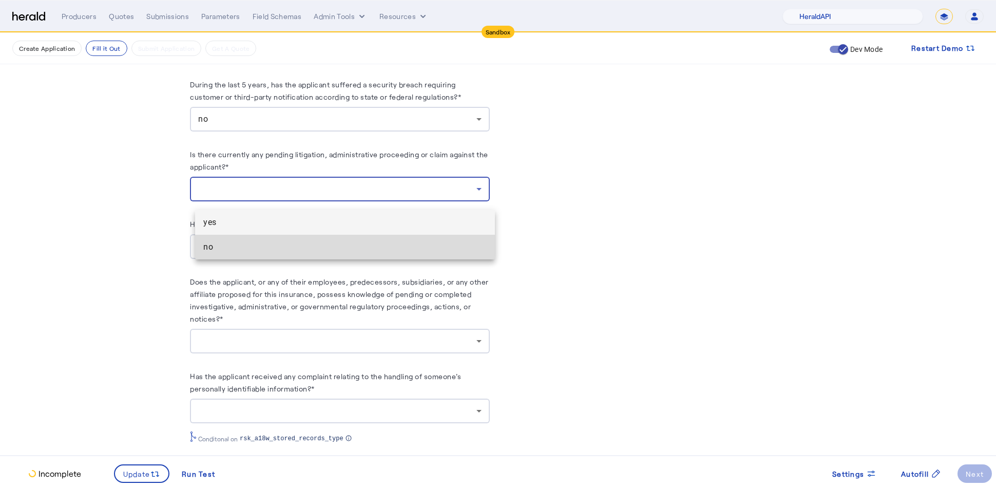
click at [352, 247] on span "no" at bounding box center [344, 247] width 283 height 12
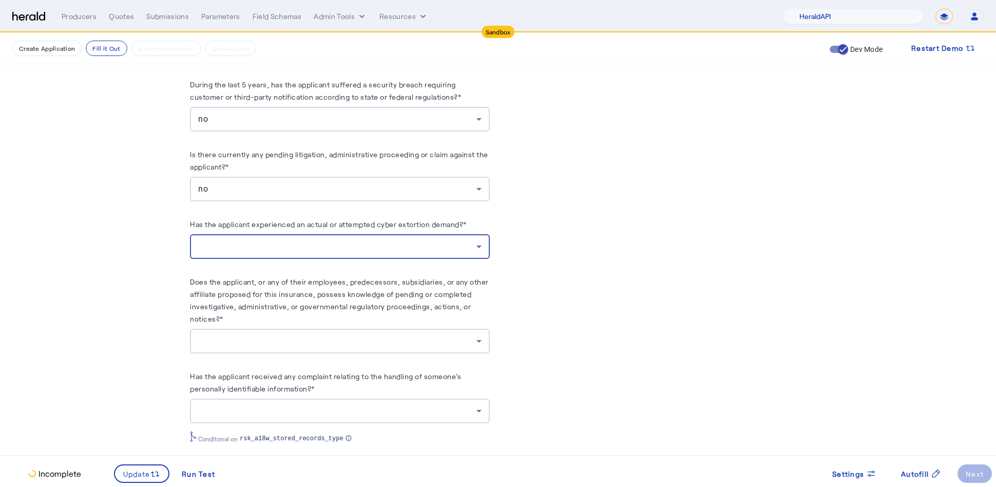
click at [356, 249] on div at bounding box center [337, 246] width 278 height 12
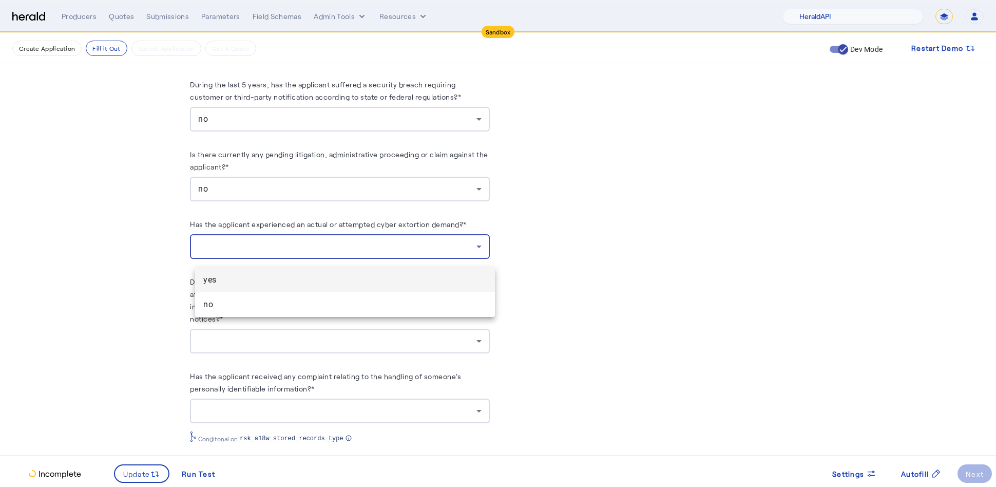
click at [356, 291] on mat-option "yes" at bounding box center [345, 279] width 300 height 25
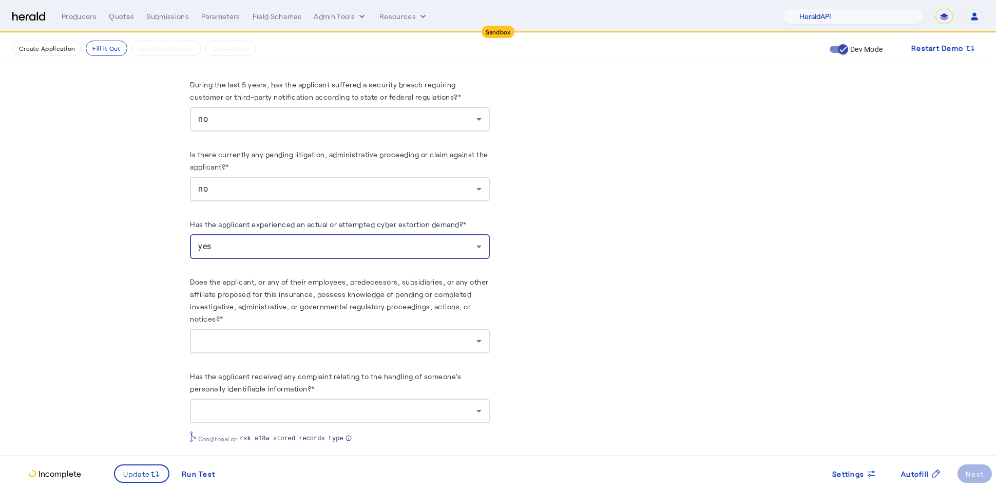
click at [321, 247] on div "yes" at bounding box center [337, 246] width 278 height 12
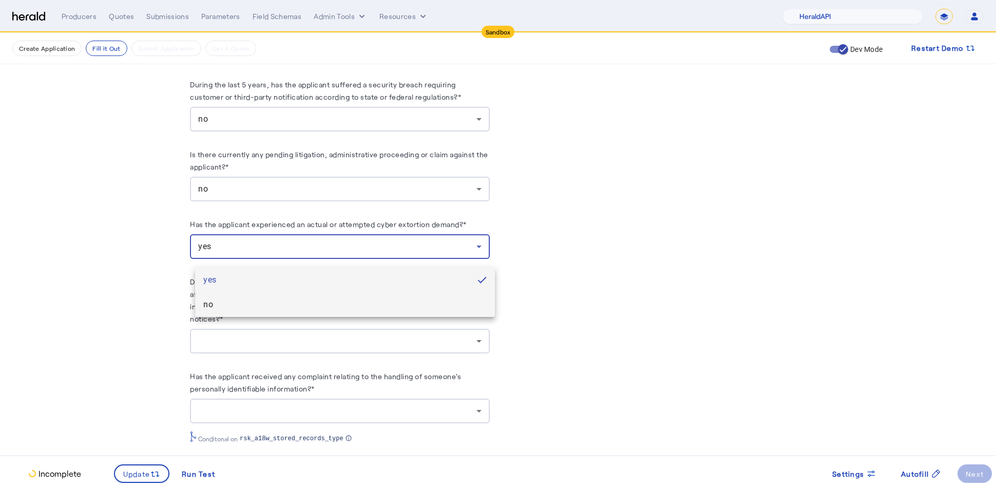
click at [317, 307] on span "no" at bounding box center [344, 304] width 283 height 12
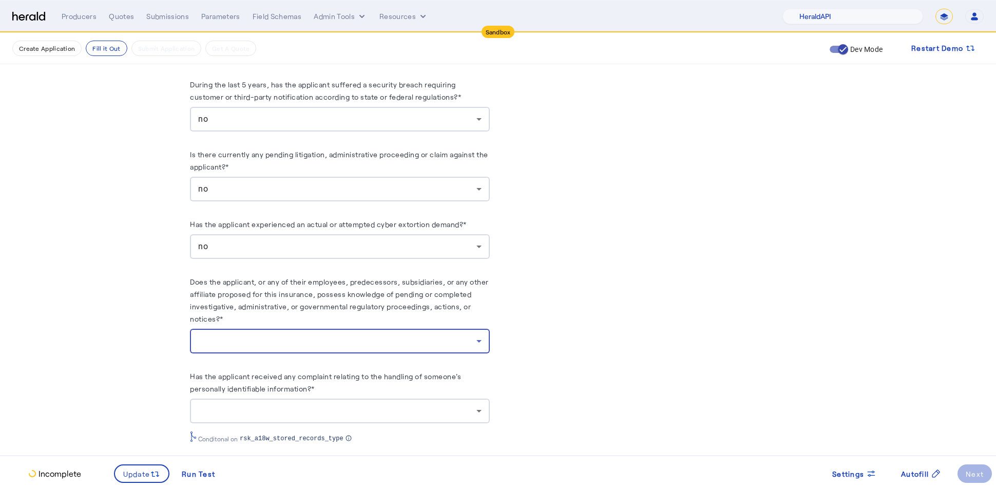
click at [350, 347] on div at bounding box center [337, 341] width 278 height 12
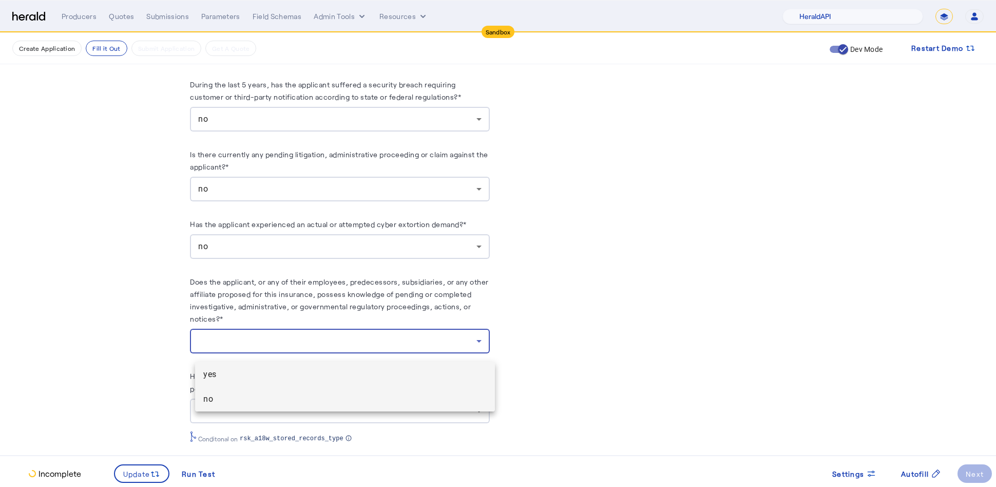
click at [332, 394] on span "no" at bounding box center [344, 399] width 283 height 12
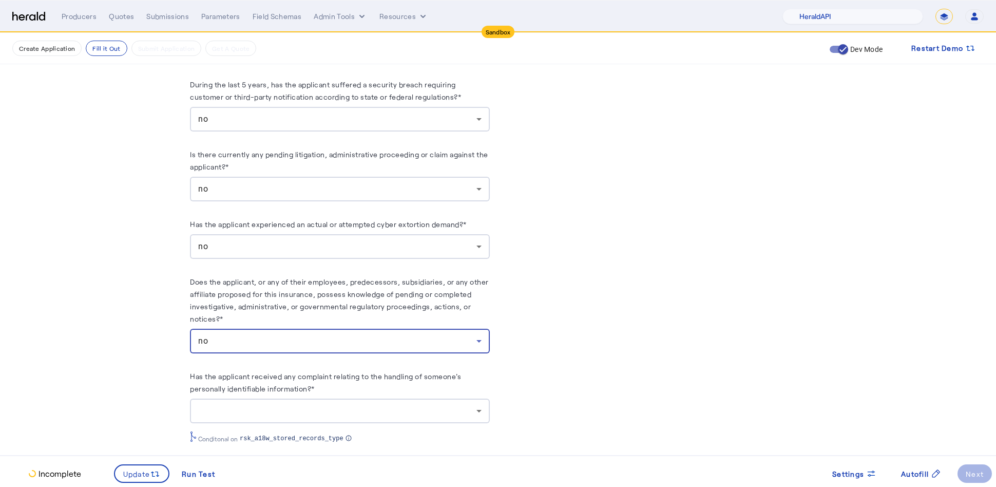
click at [393, 423] on div at bounding box center [339, 410] width 283 height 25
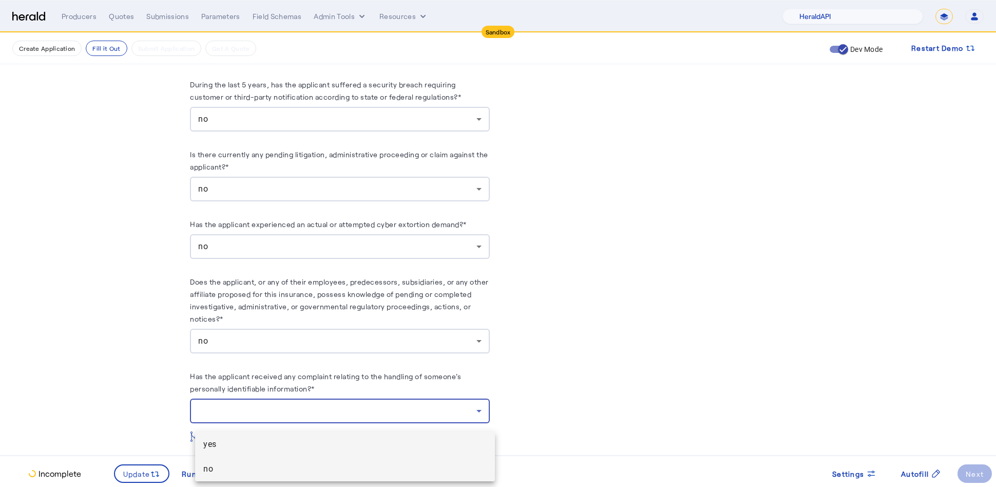
click at [358, 464] on span "no" at bounding box center [344, 469] width 283 height 12
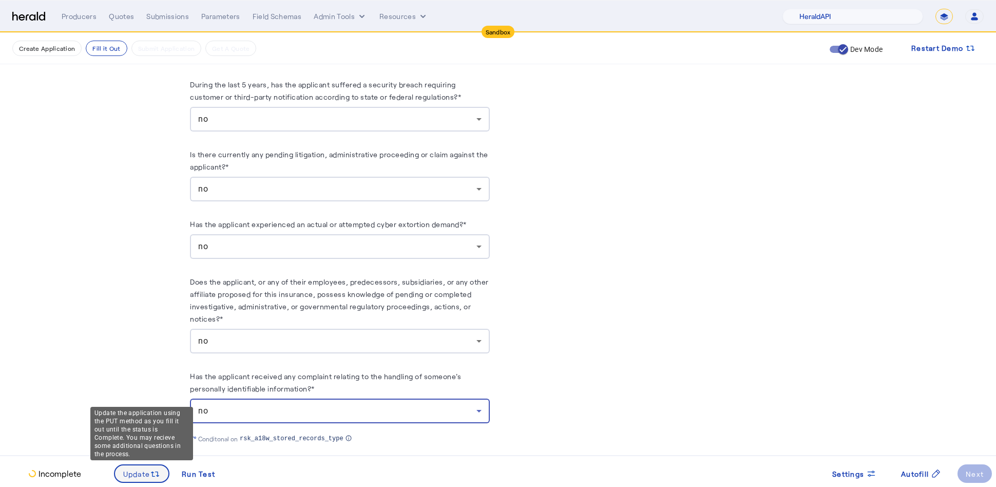
click at [146, 480] on span at bounding box center [142, 473] width 54 height 25
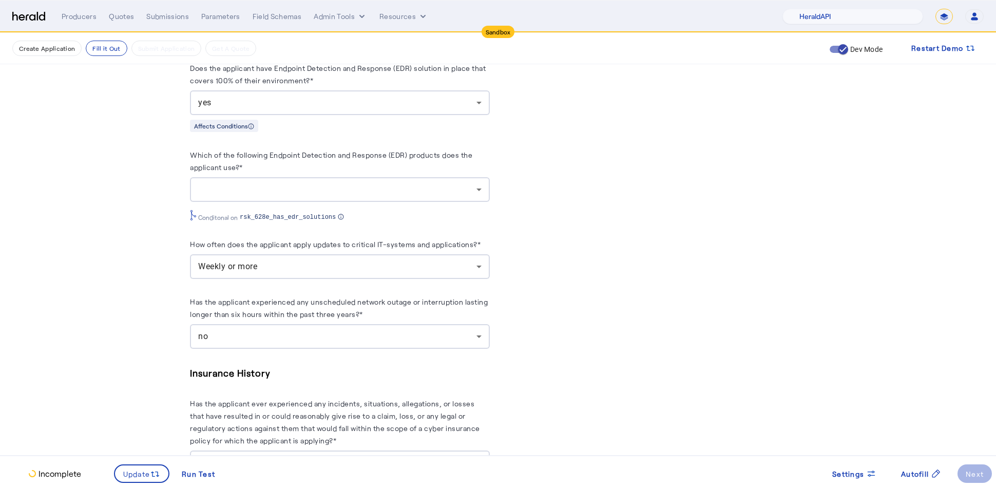
scroll to position [1733, 0]
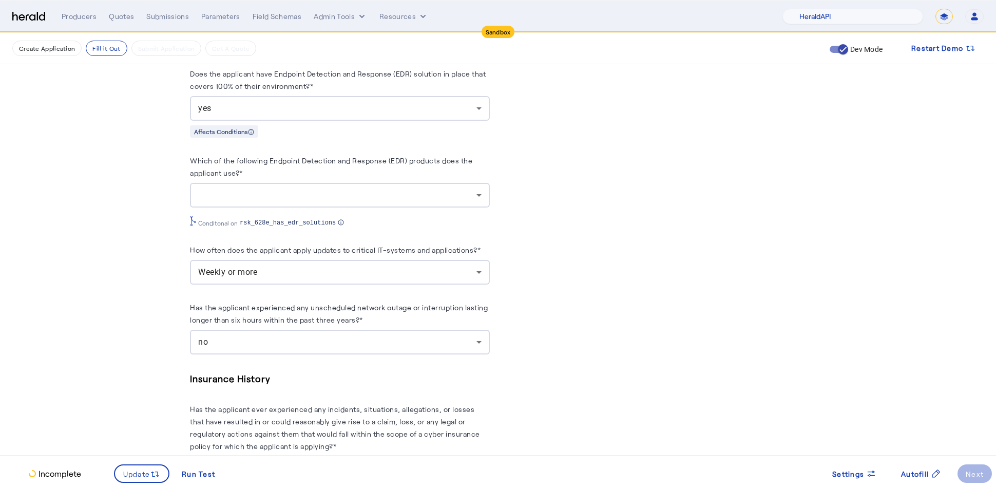
click at [455, 207] on div at bounding box center [339, 195] width 283 height 25
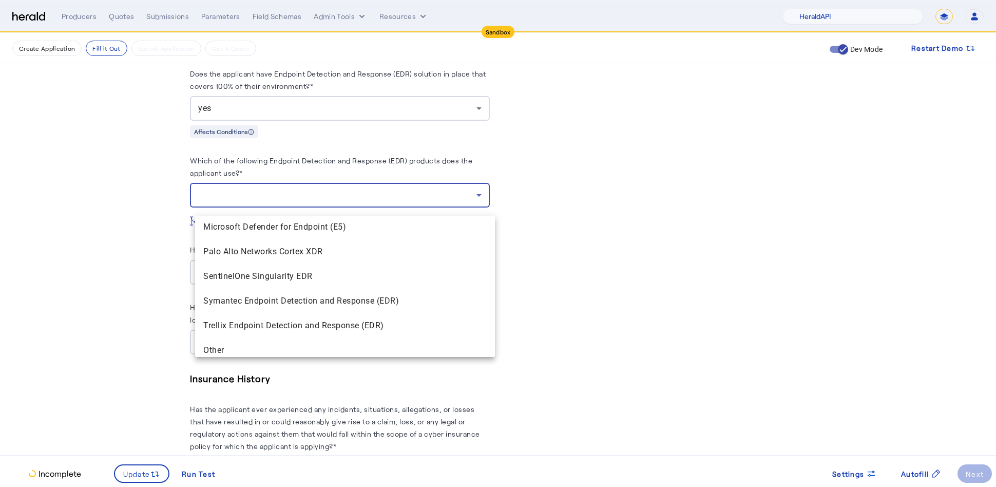
scroll to position [179, 0]
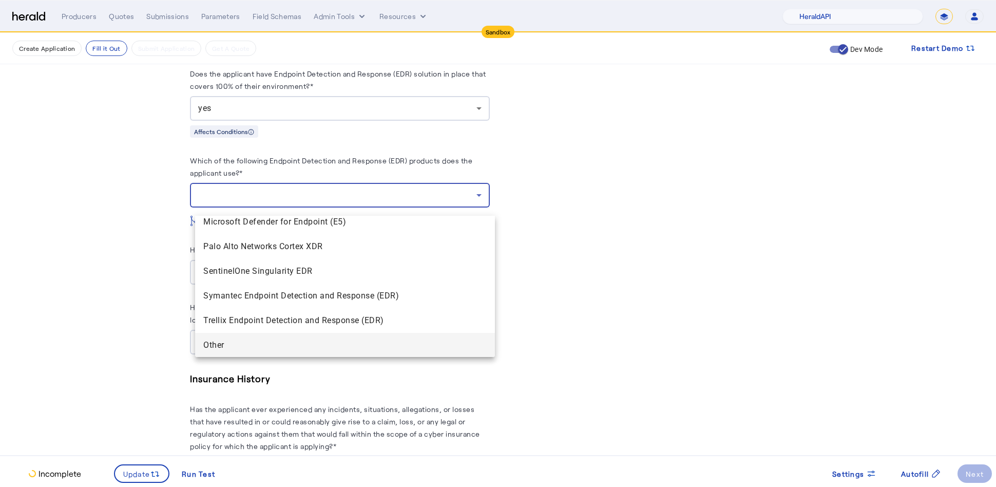
click at [436, 346] on span "Other" at bounding box center [344, 345] width 283 height 12
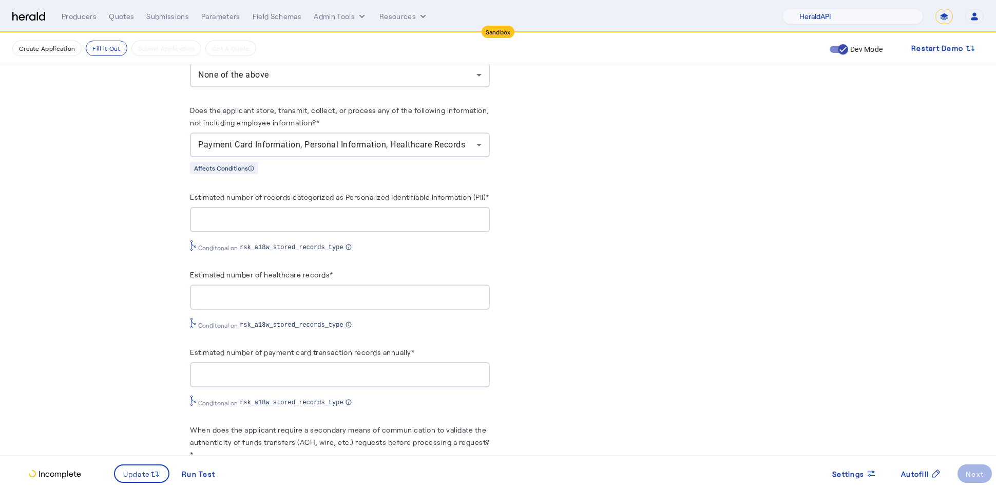
scroll to position [1025, 0]
click at [408, 224] on input "Estimated number of records categorized as Personalized Identifiable Informatio…" at bounding box center [339, 218] width 283 height 12
type input "**"
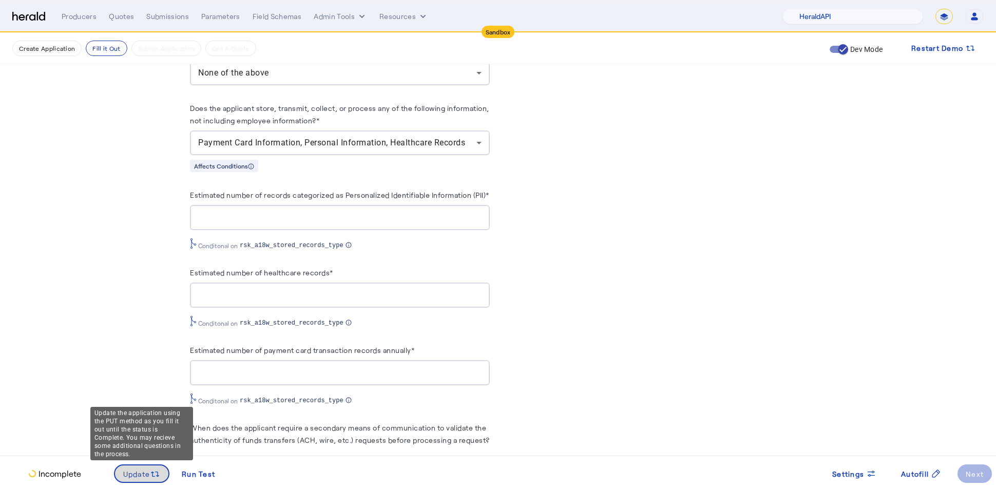
click at [136, 472] on span "Update" at bounding box center [136, 473] width 27 height 11
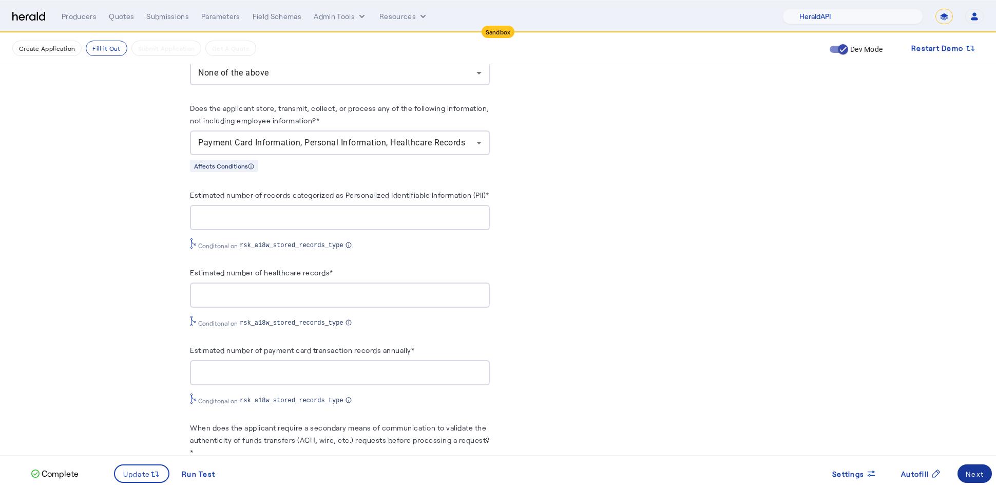
click at [972, 468] on div "Next" at bounding box center [975, 473] width 18 height 11
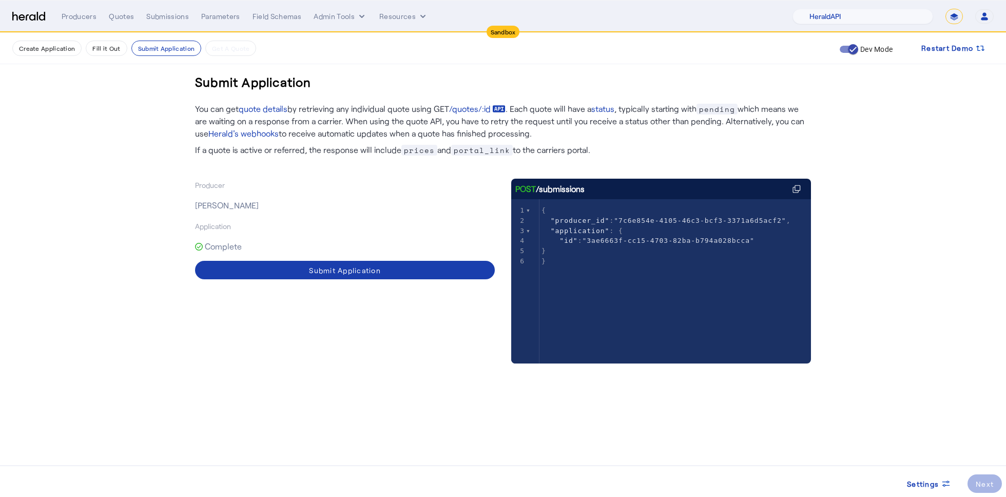
click at [396, 267] on span at bounding box center [345, 270] width 300 height 25
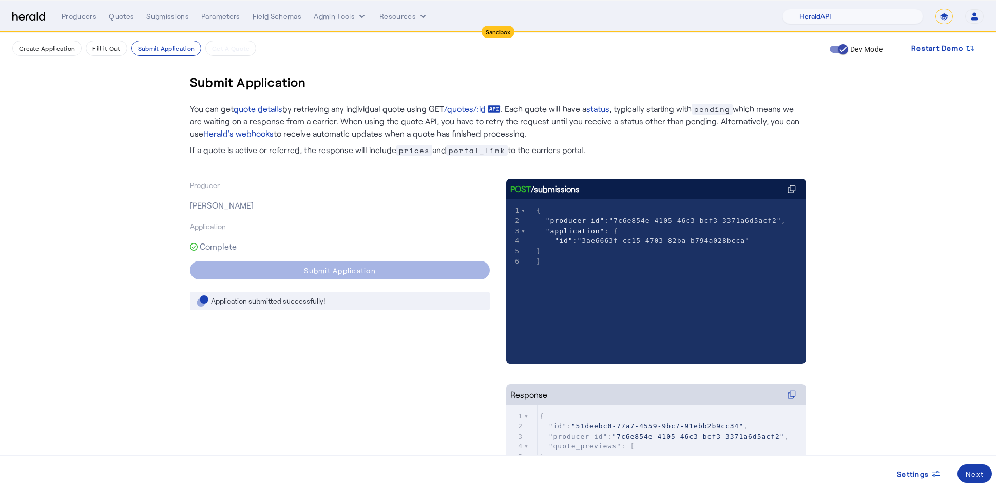
click at [968, 467] on span at bounding box center [975, 473] width 34 height 25
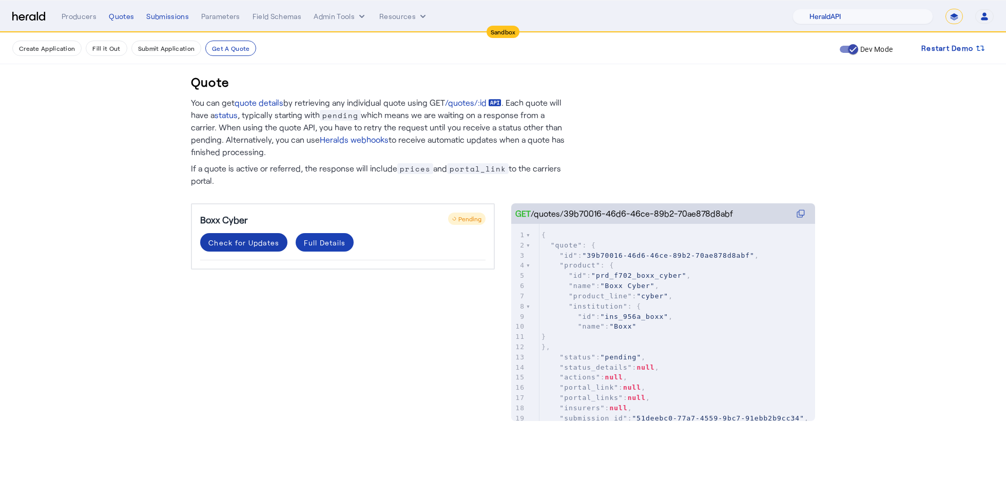
click at [237, 241] on div "Check for Updates" at bounding box center [243, 242] width 71 height 11
